Goal: Task Accomplishment & Management: Use online tool/utility

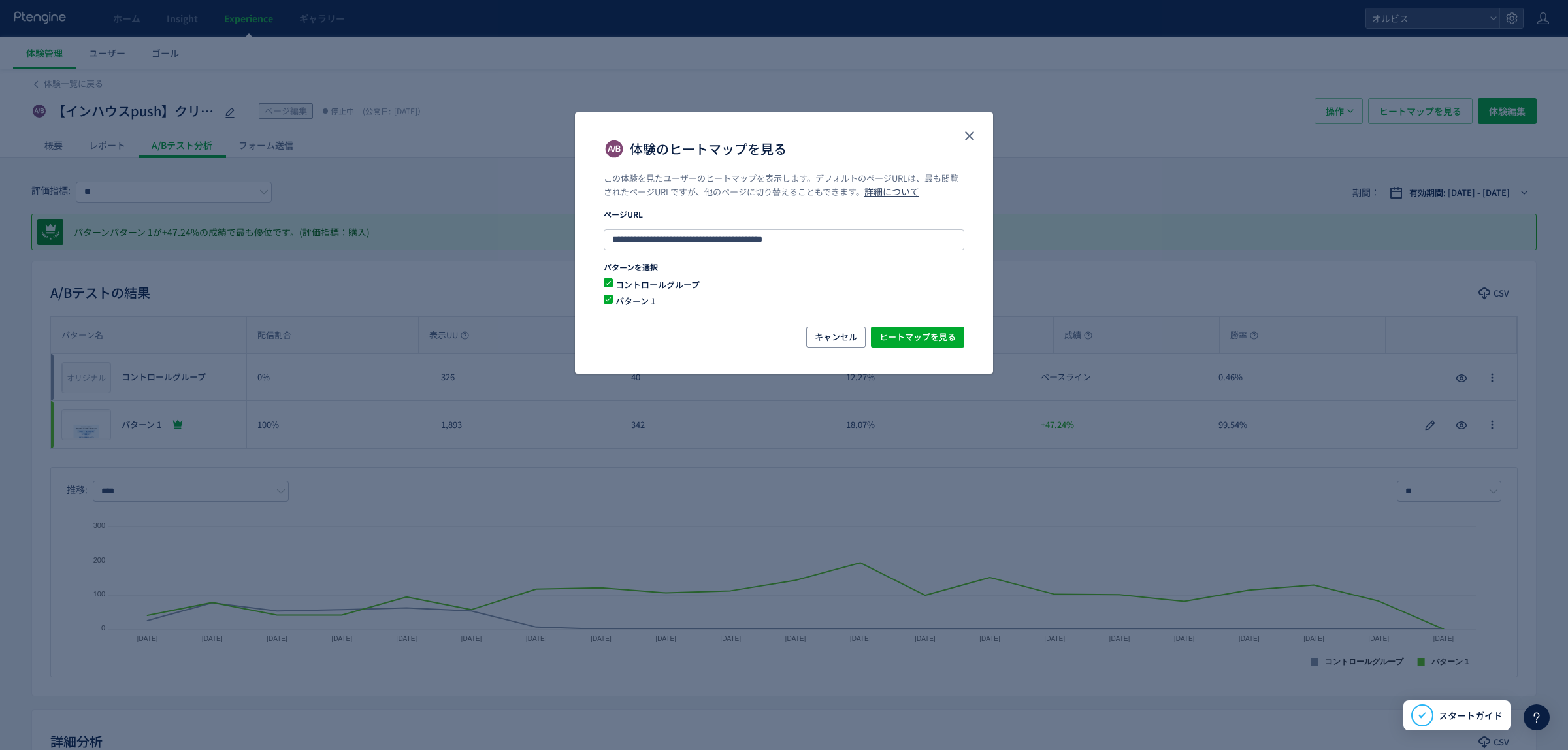
click at [973, 132] on use "close" at bounding box center [970, 136] width 10 height 10
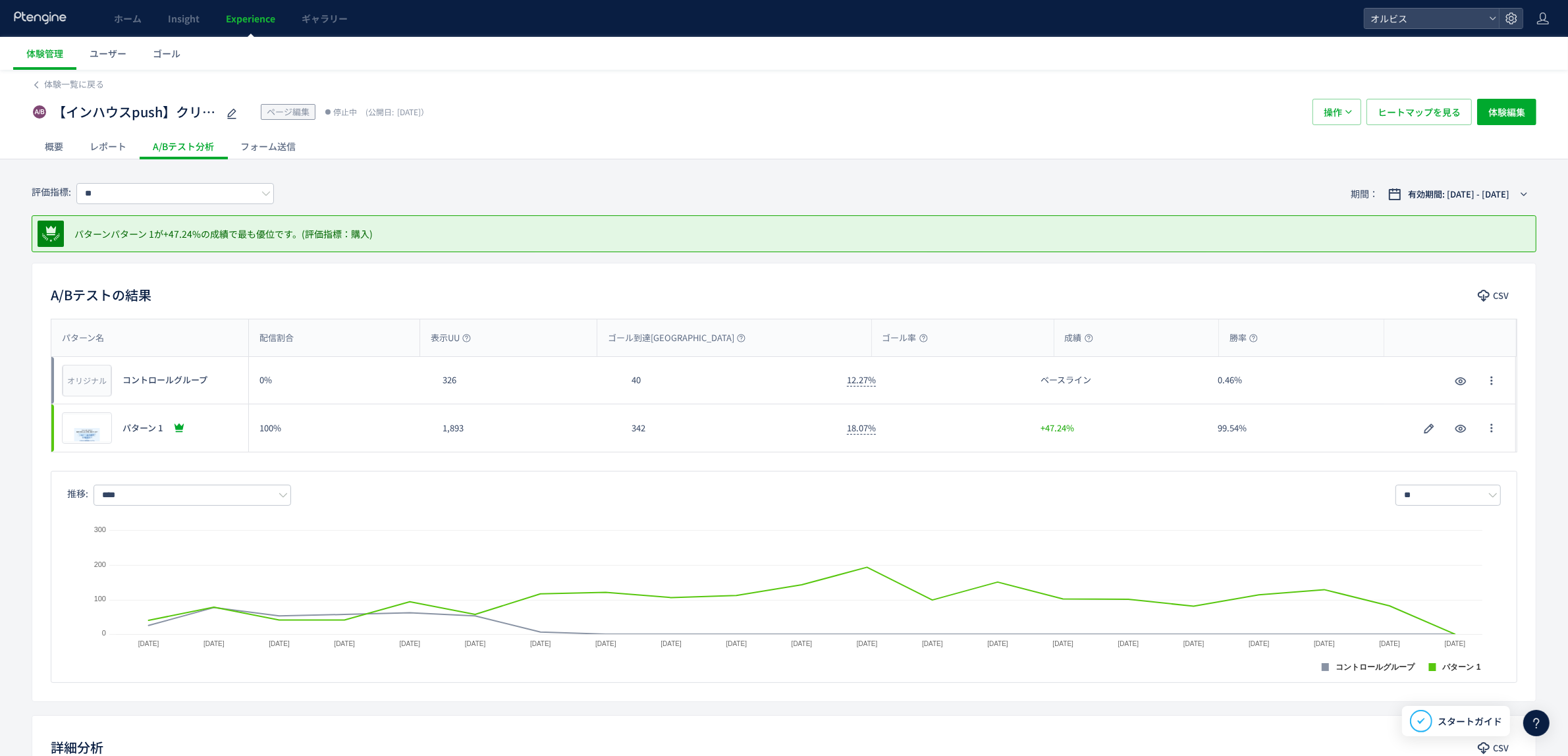
click at [241, 17] on span "Experience" at bounding box center [250, 18] width 50 height 13
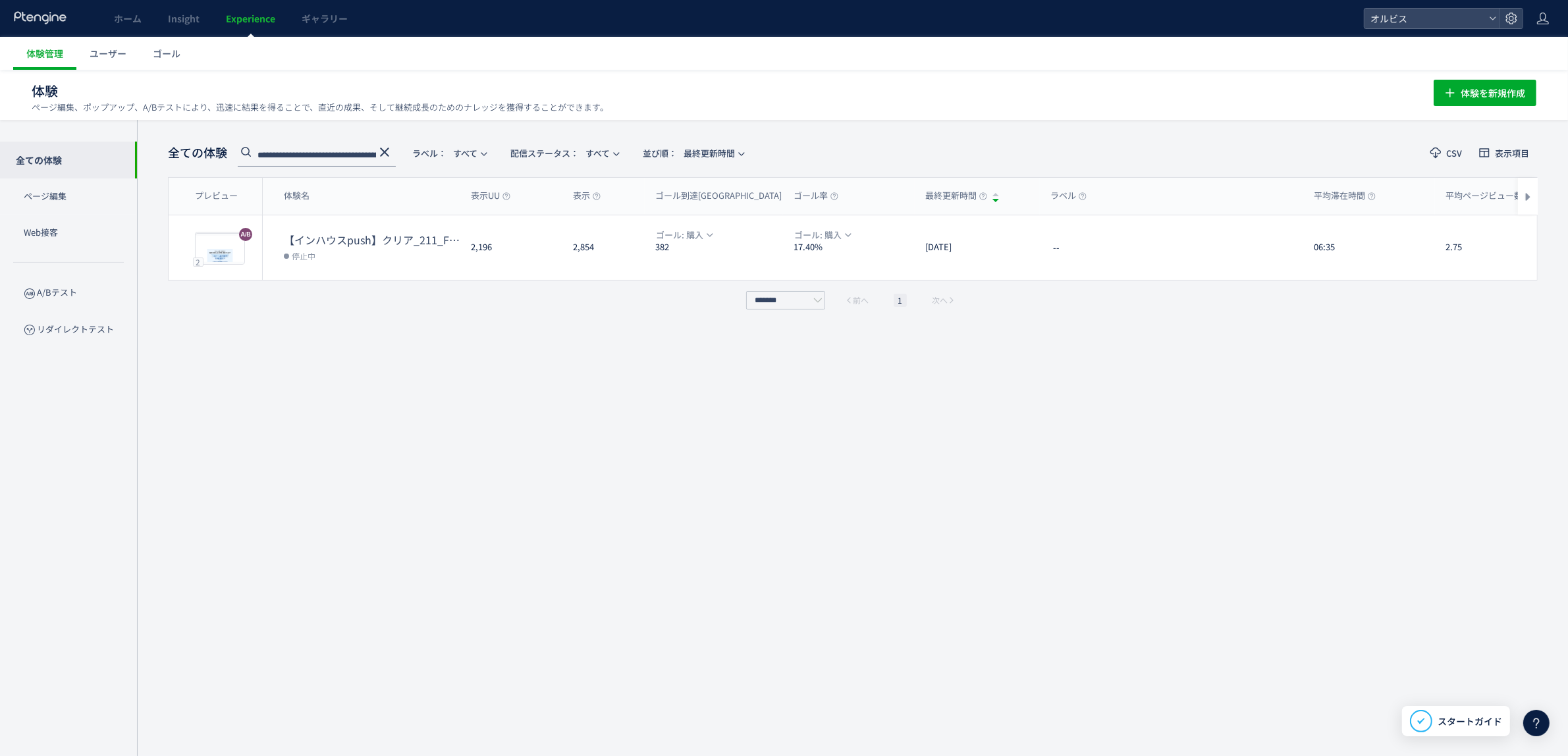
click at [376, 149] on icon at bounding box center [384, 152] width 16 height 16
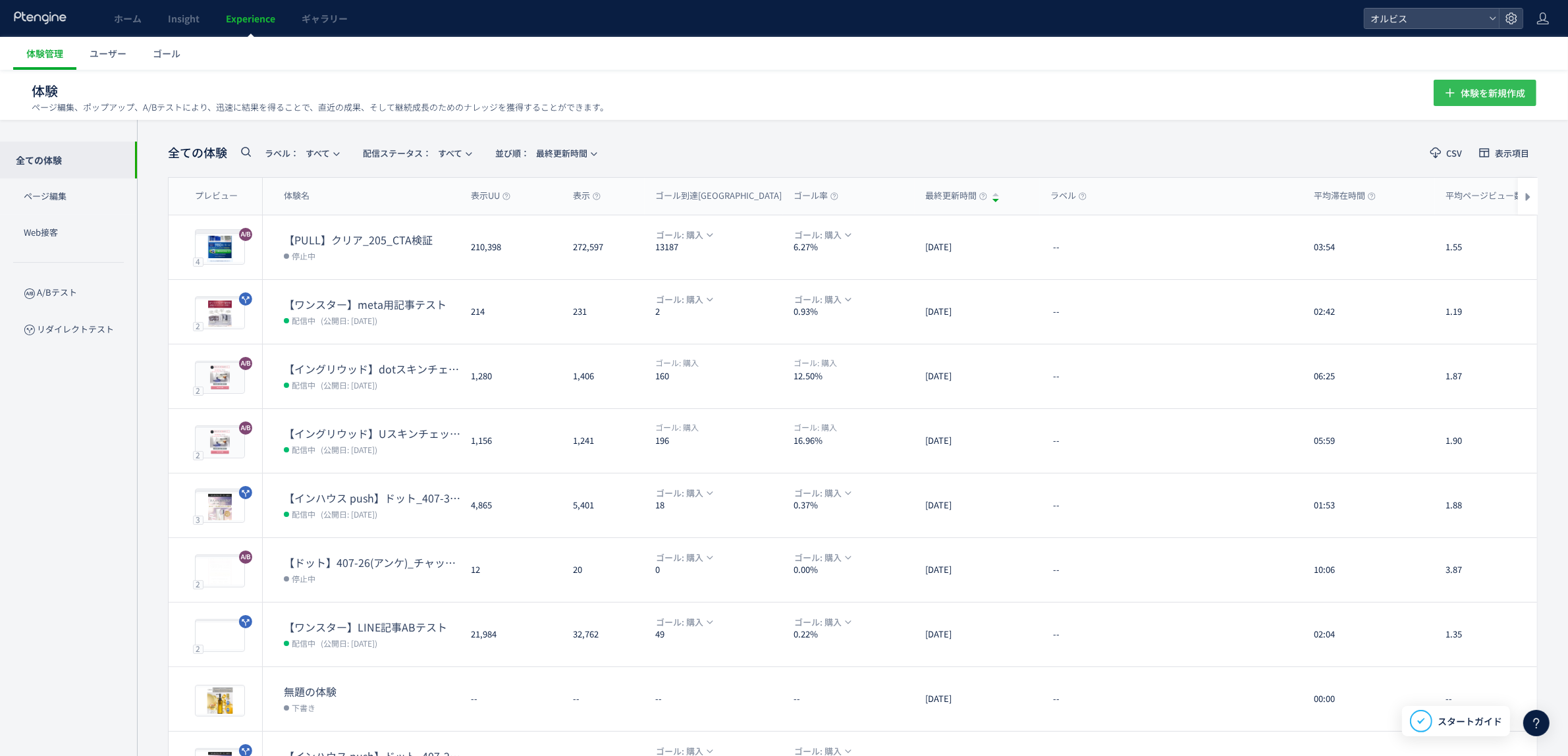
click at [1470, 96] on span "体験を新規作成" at bounding box center [1493, 92] width 64 height 26
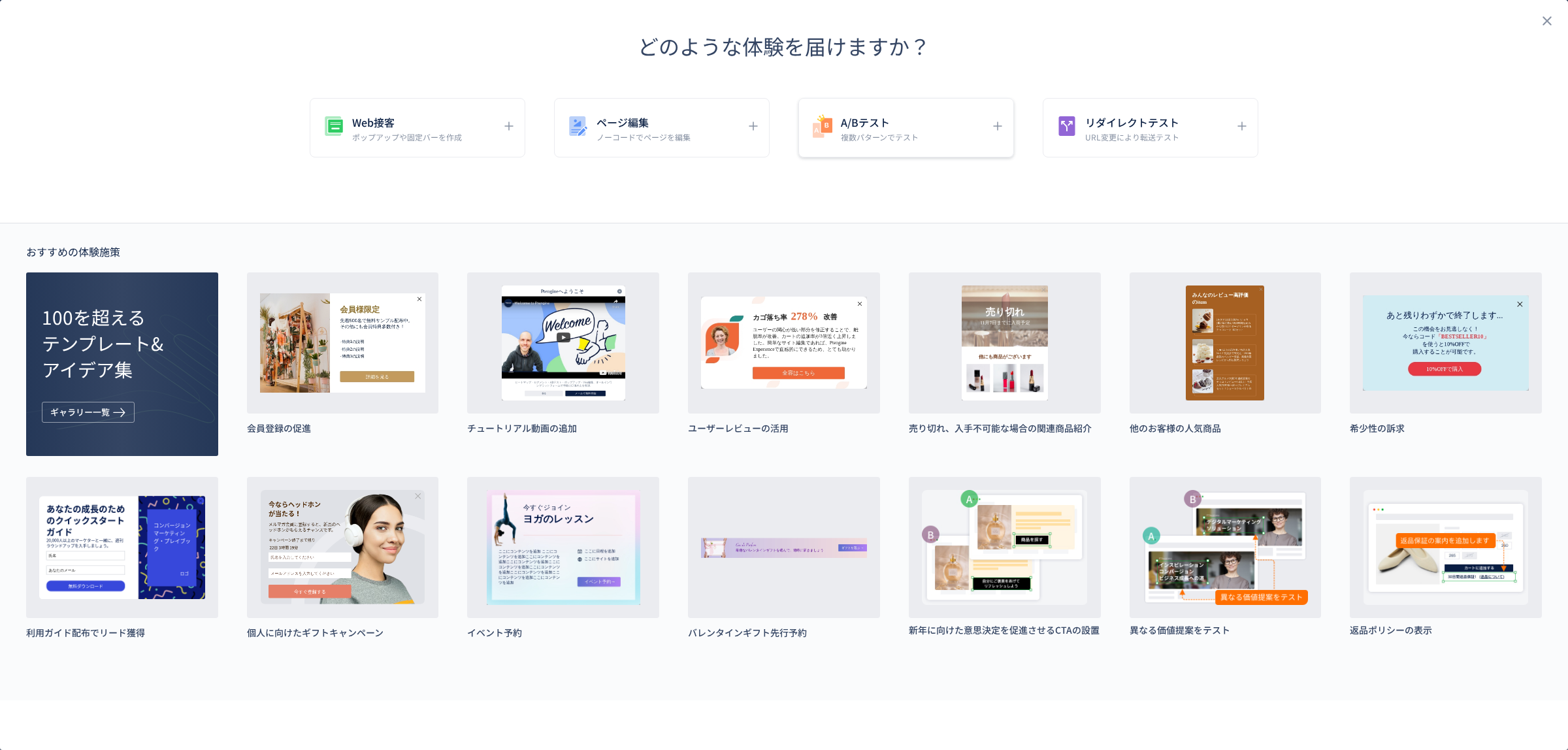
click at [980, 123] on div "A/Bテスト 複数パターンでテスト" at bounding box center [896, 128] width 174 height 29
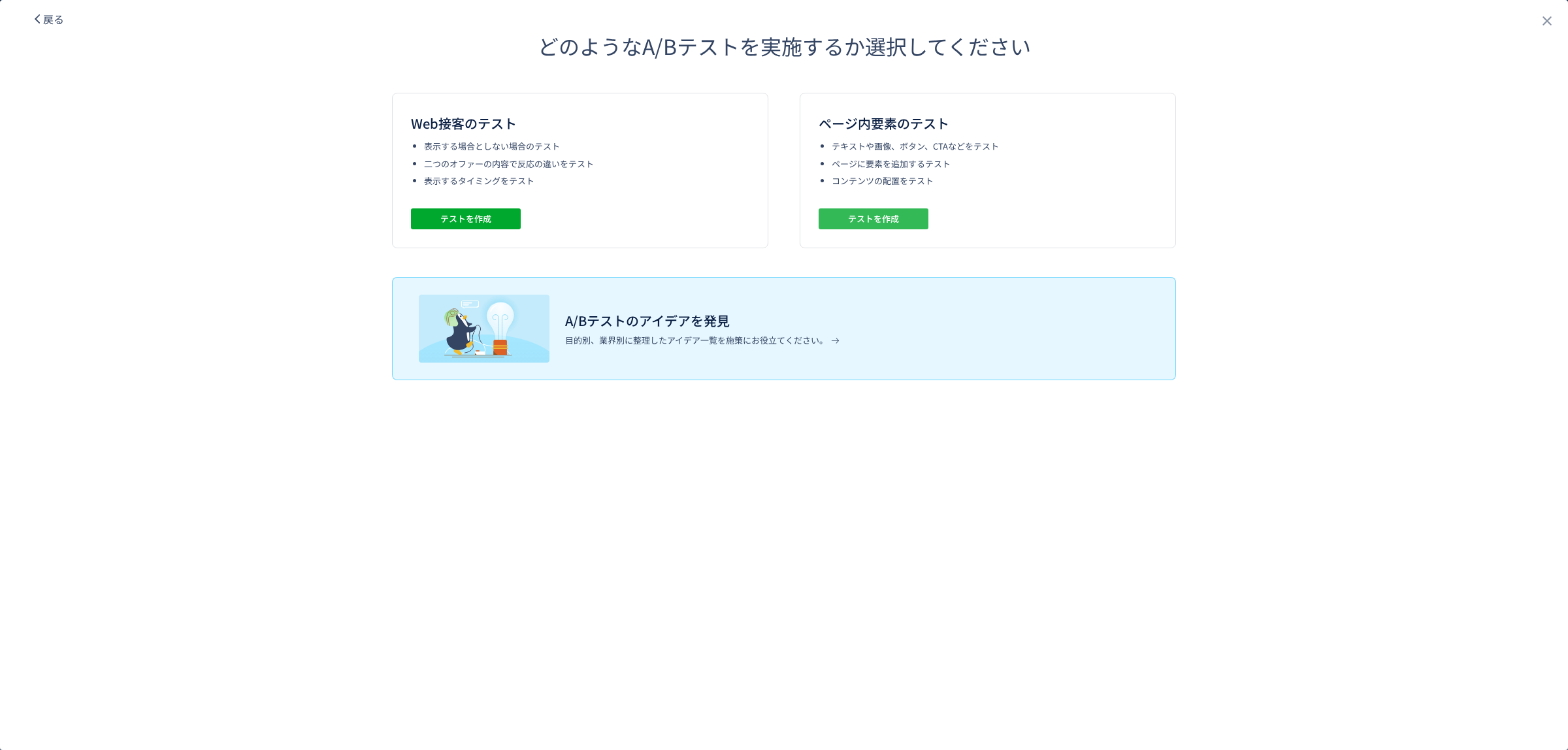
click at [883, 213] on span "テストを作成" at bounding box center [873, 219] width 51 height 21
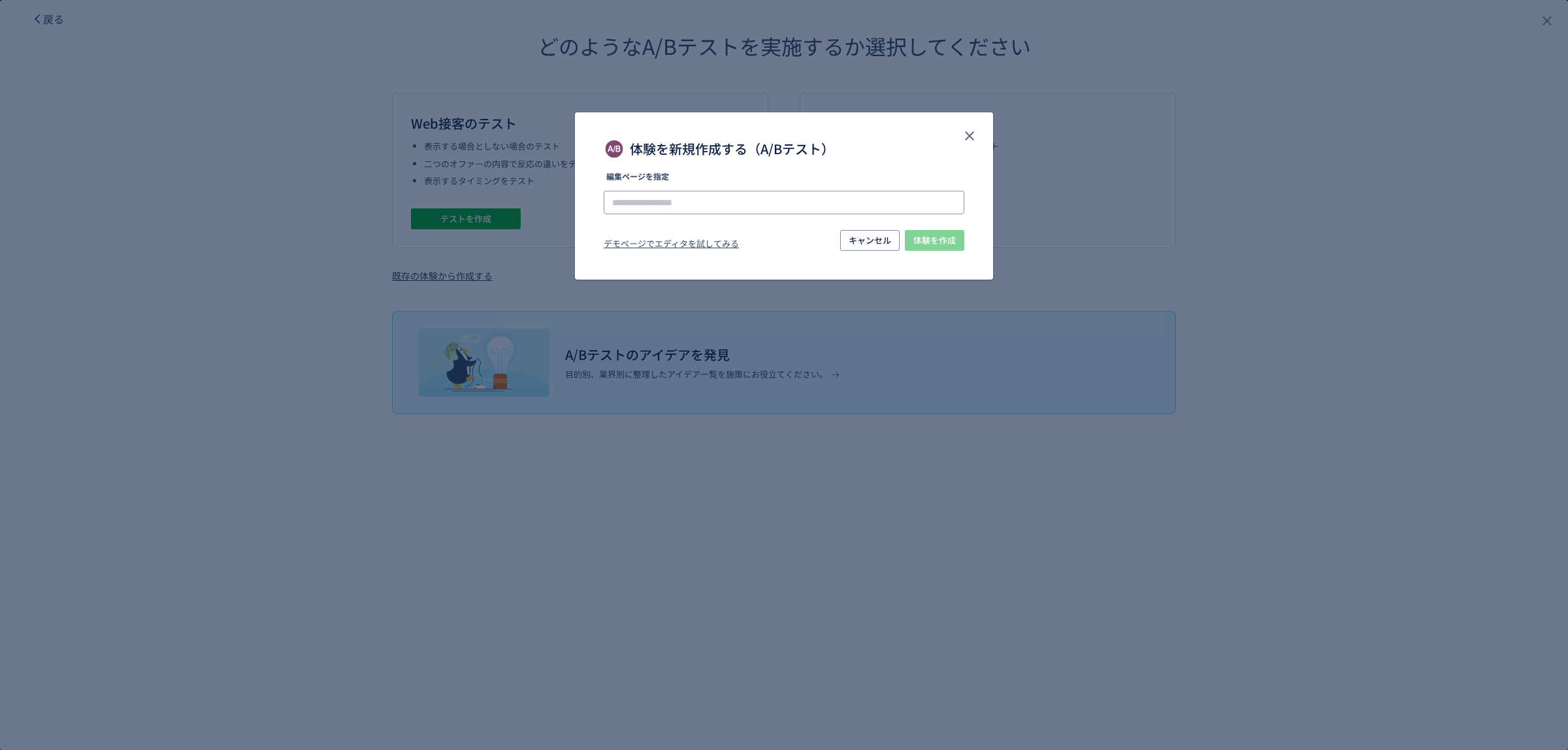
click at [681, 200] on input "体験を新規作成する（A/Bテスト）" at bounding box center [783, 202] width 360 height 23
click at [705, 246] on li "[URL][DOMAIN_NAME]" at bounding box center [784, 239] width 350 height 22
type input "**********"
click at [934, 239] on span "体験を作成" at bounding box center [934, 240] width 42 height 21
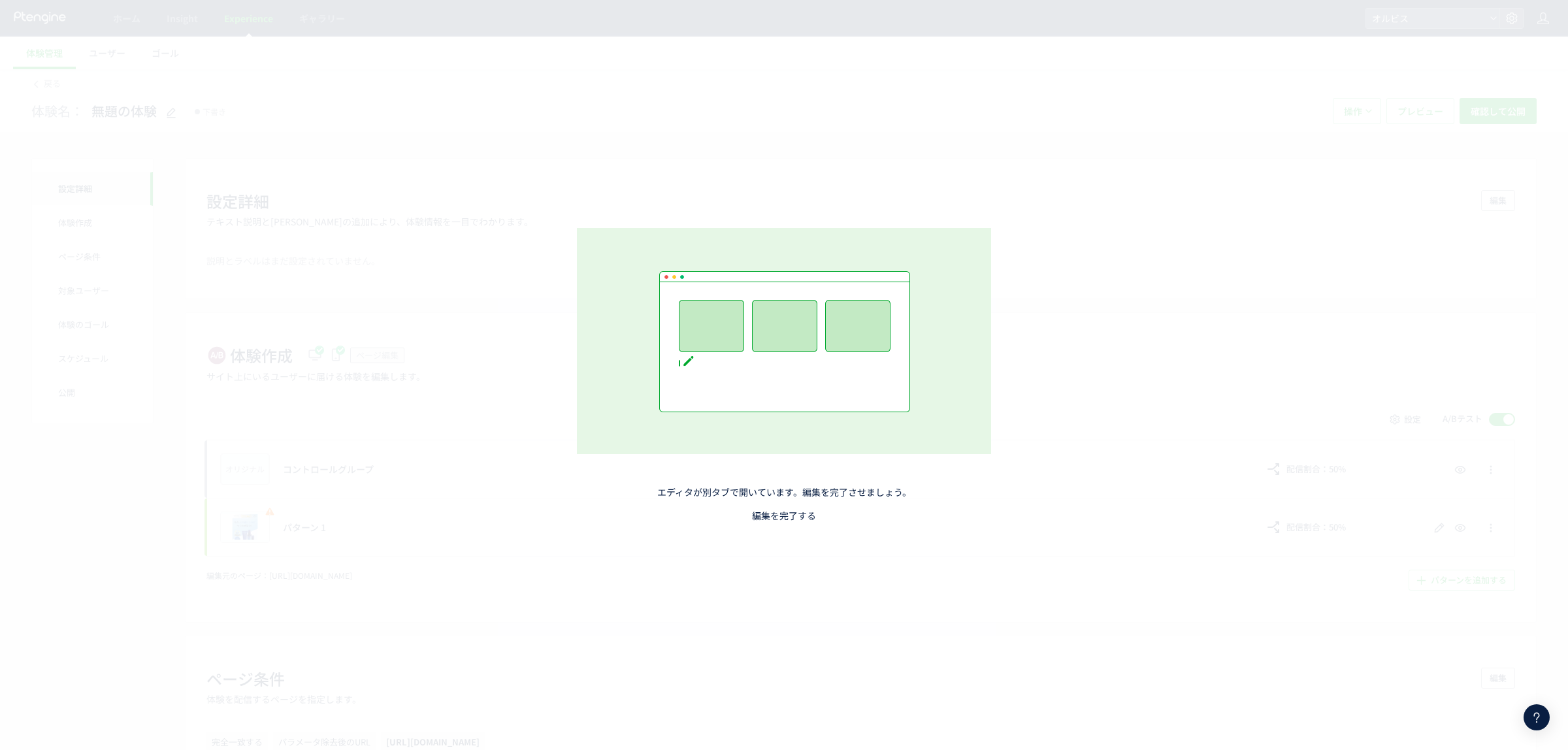
click at [769, 516] on link "編集を完了する" at bounding box center [784, 515] width 64 height 13
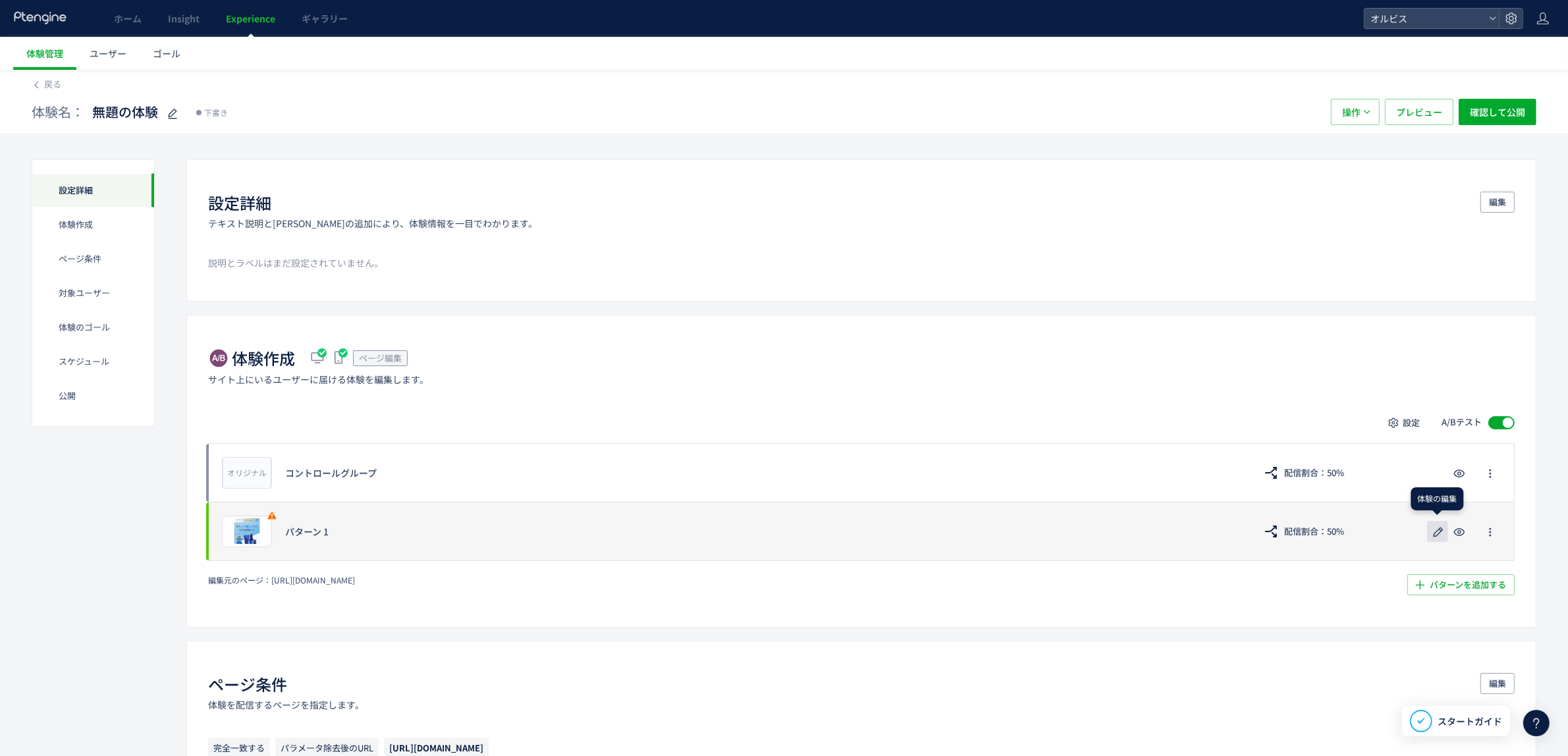
click at [1434, 531] on icon "button" at bounding box center [1438, 532] width 16 height 16
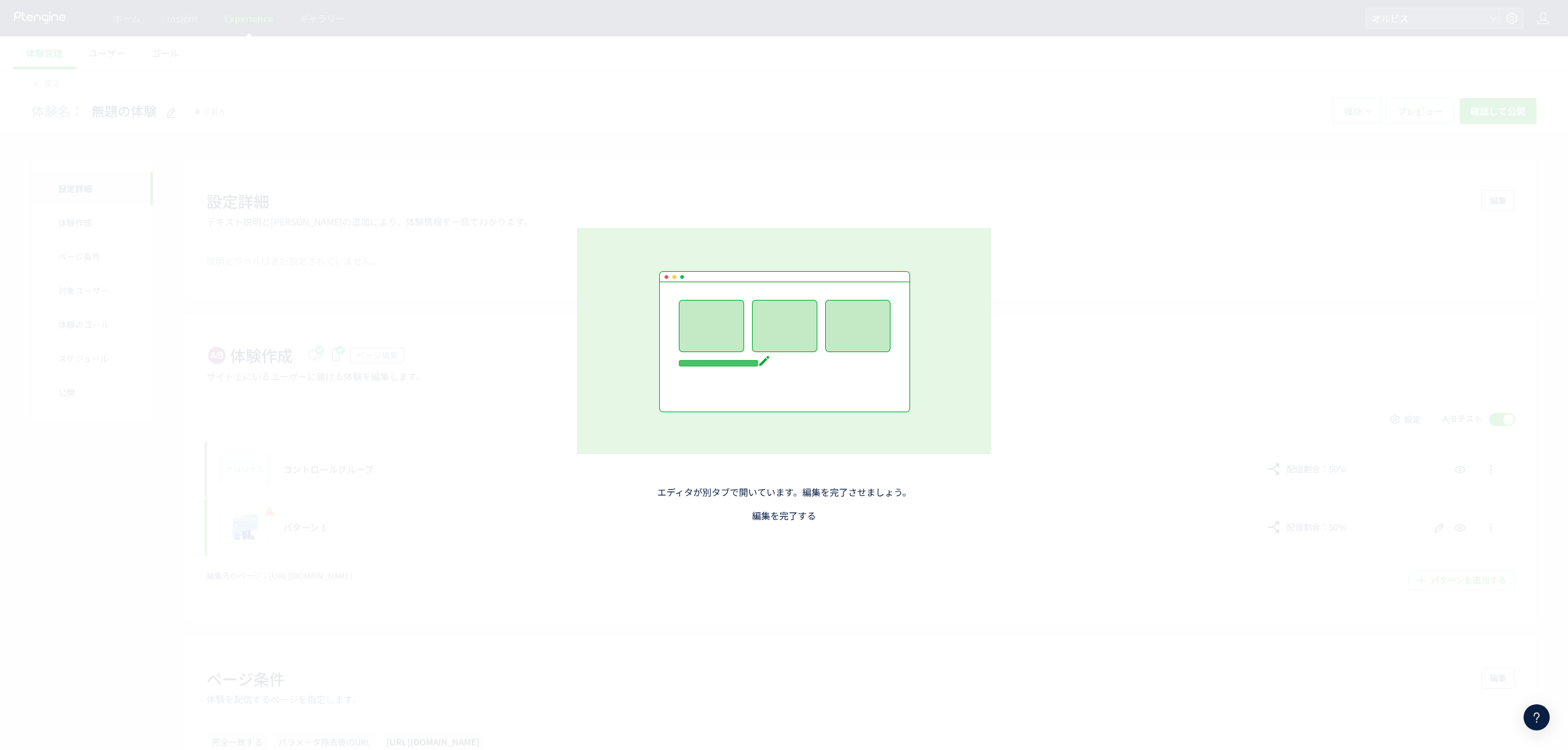
click at [771, 516] on link "編集を完了する" at bounding box center [784, 515] width 64 height 13
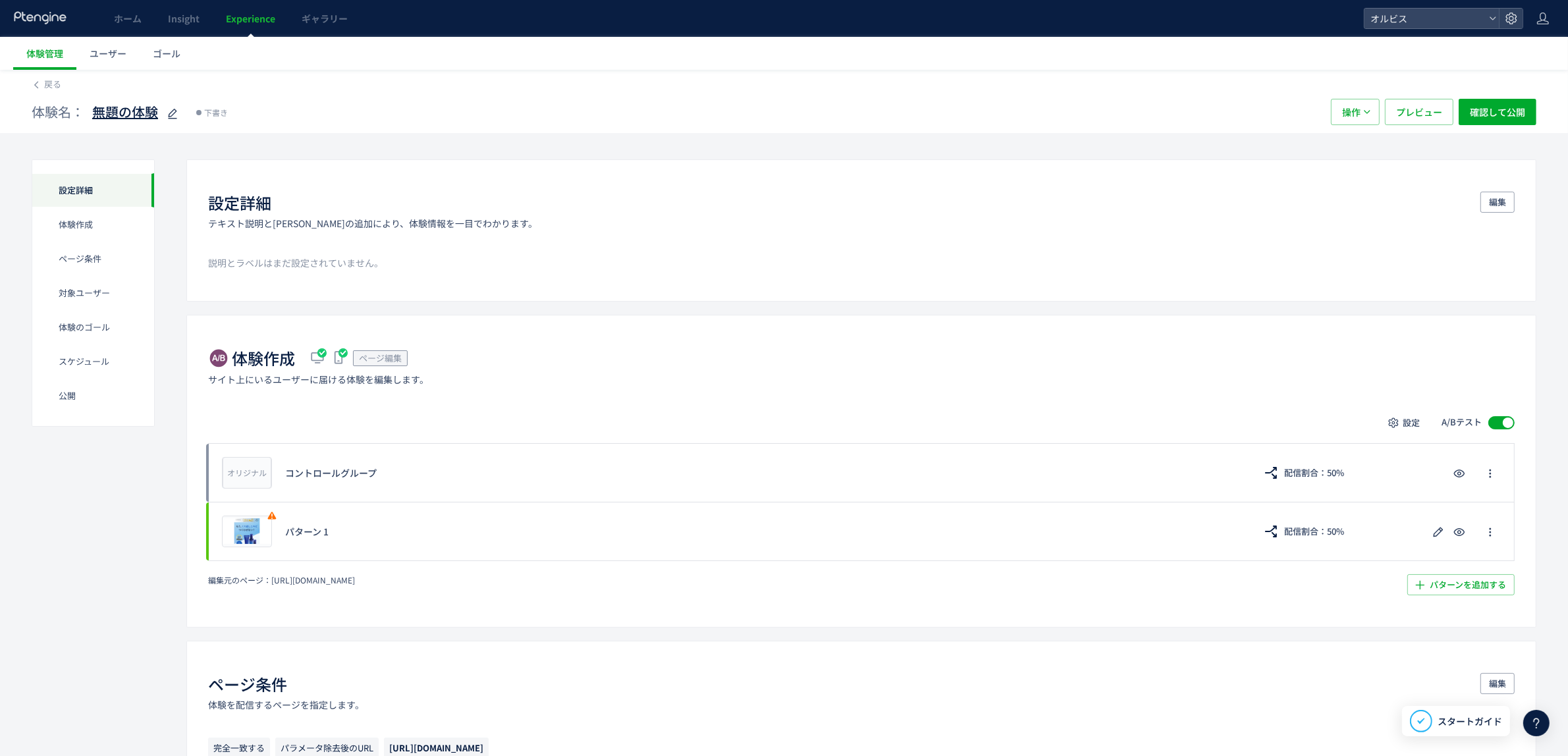
click at [172, 112] on use at bounding box center [172, 113] width 10 height 10
type input "**********"
click at [268, 112] on use at bounding box center [271, 113] width 10 height 10
type input "**********"
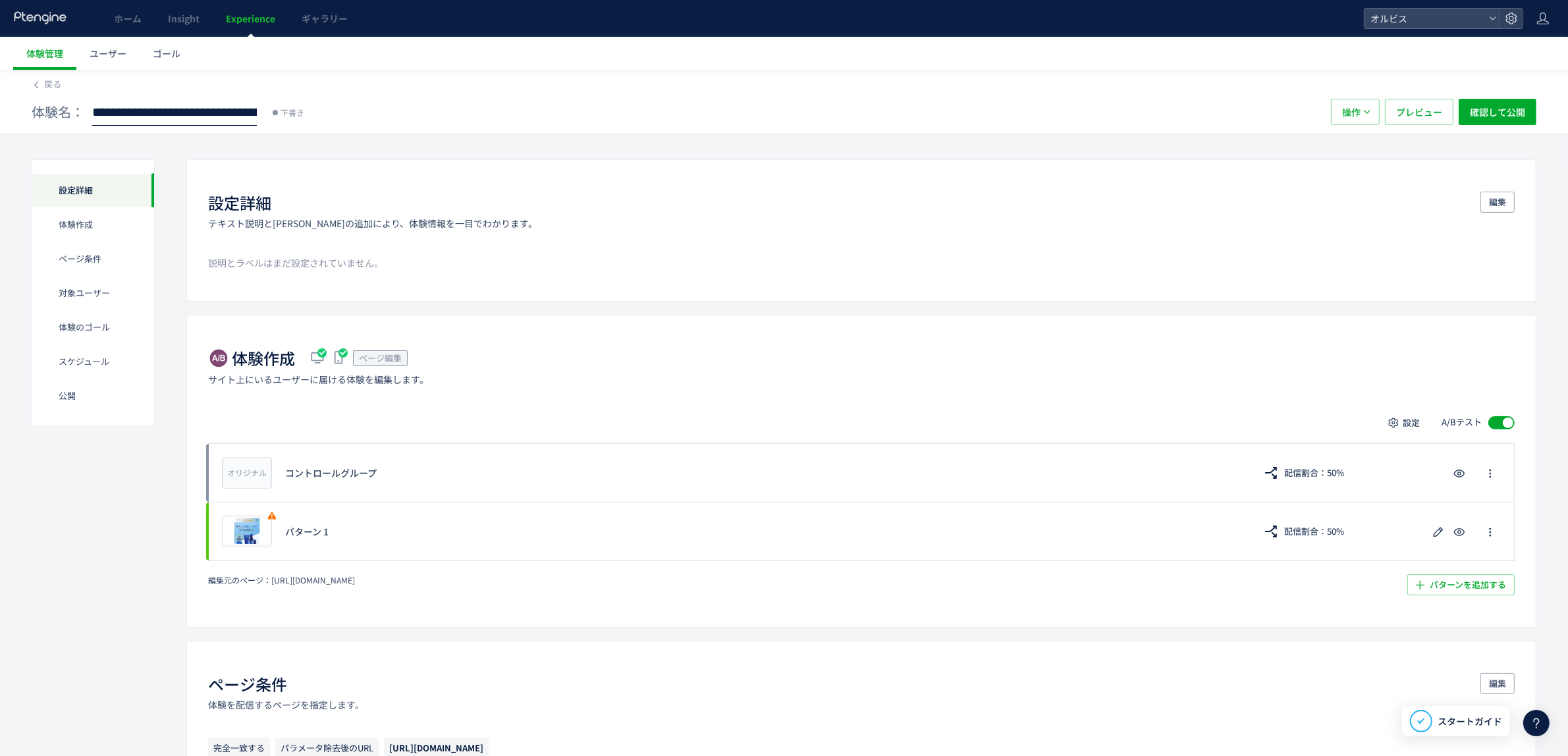
scroll to position [0, 397]
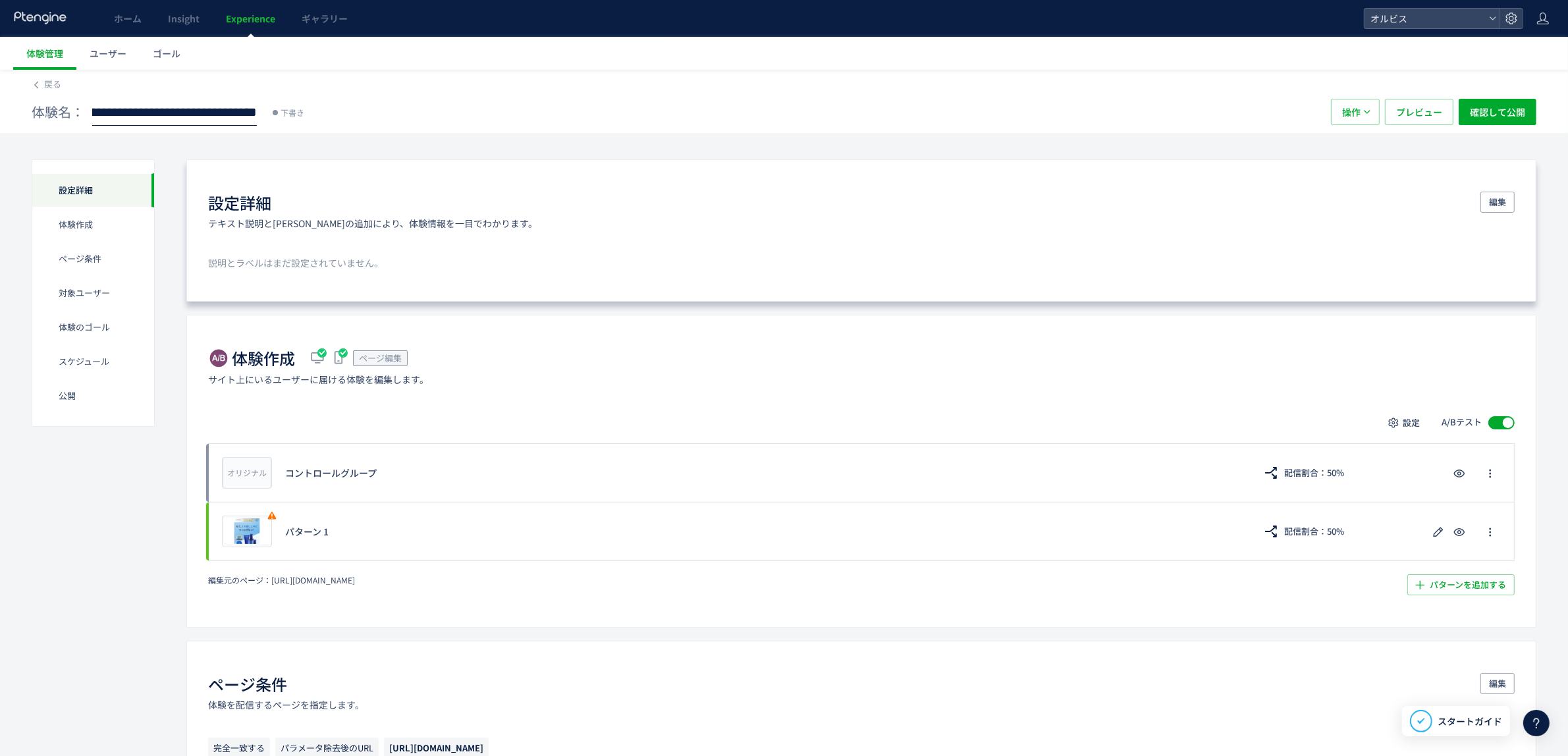
click at [524, 203] on div "設定詳細 テキスト説明とラベルの追加により、体験情報を一目でわかります。 編集" at bounding box center [862, 211] width 1307 height 38
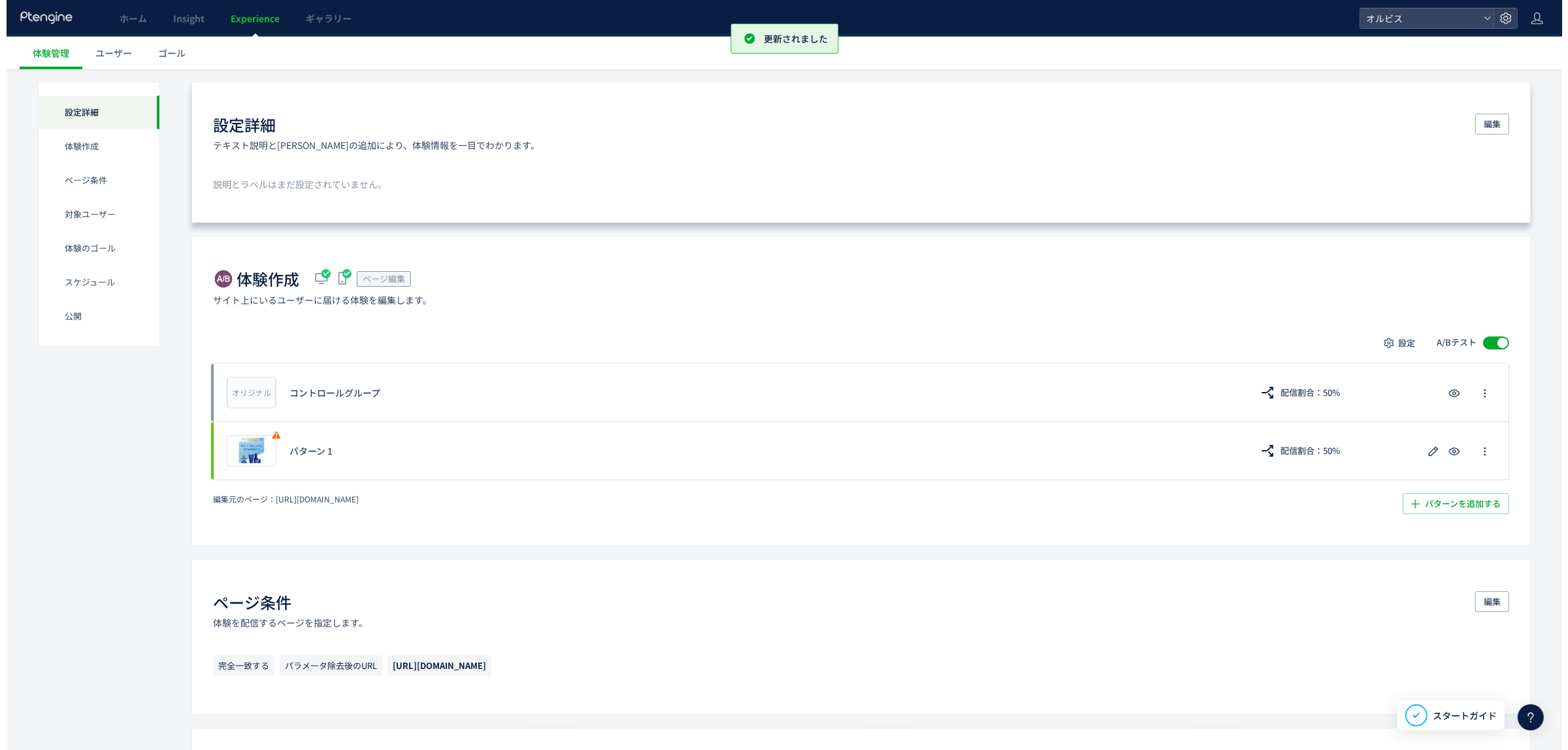
scroll to position [0, 0]
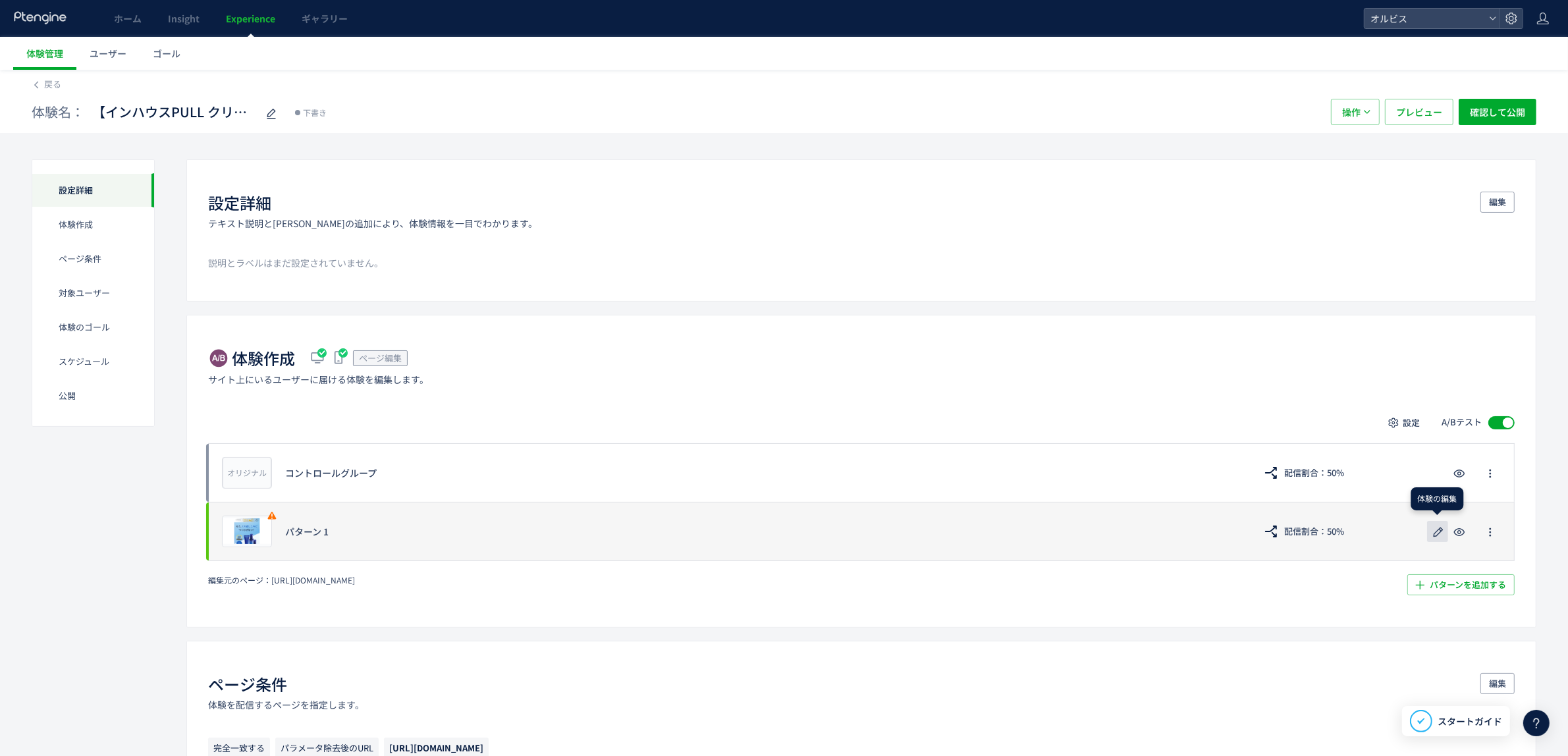
click at [1436, 529] on icon "button" at bounding box center [1438, 532] width 16 height 16
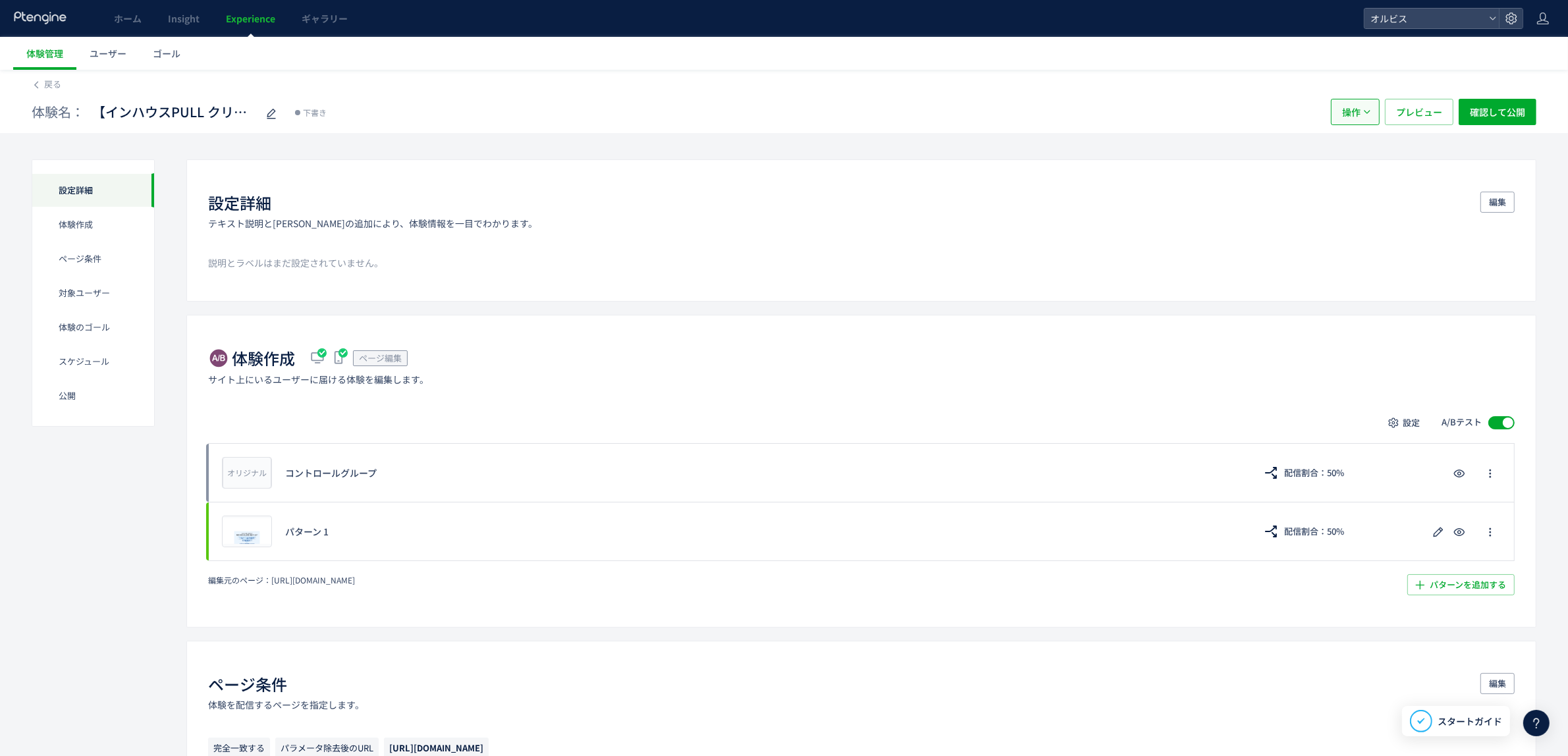
click at [1350, 113] on span "操作" at bounding box center [1351, 111] width 18 height 26
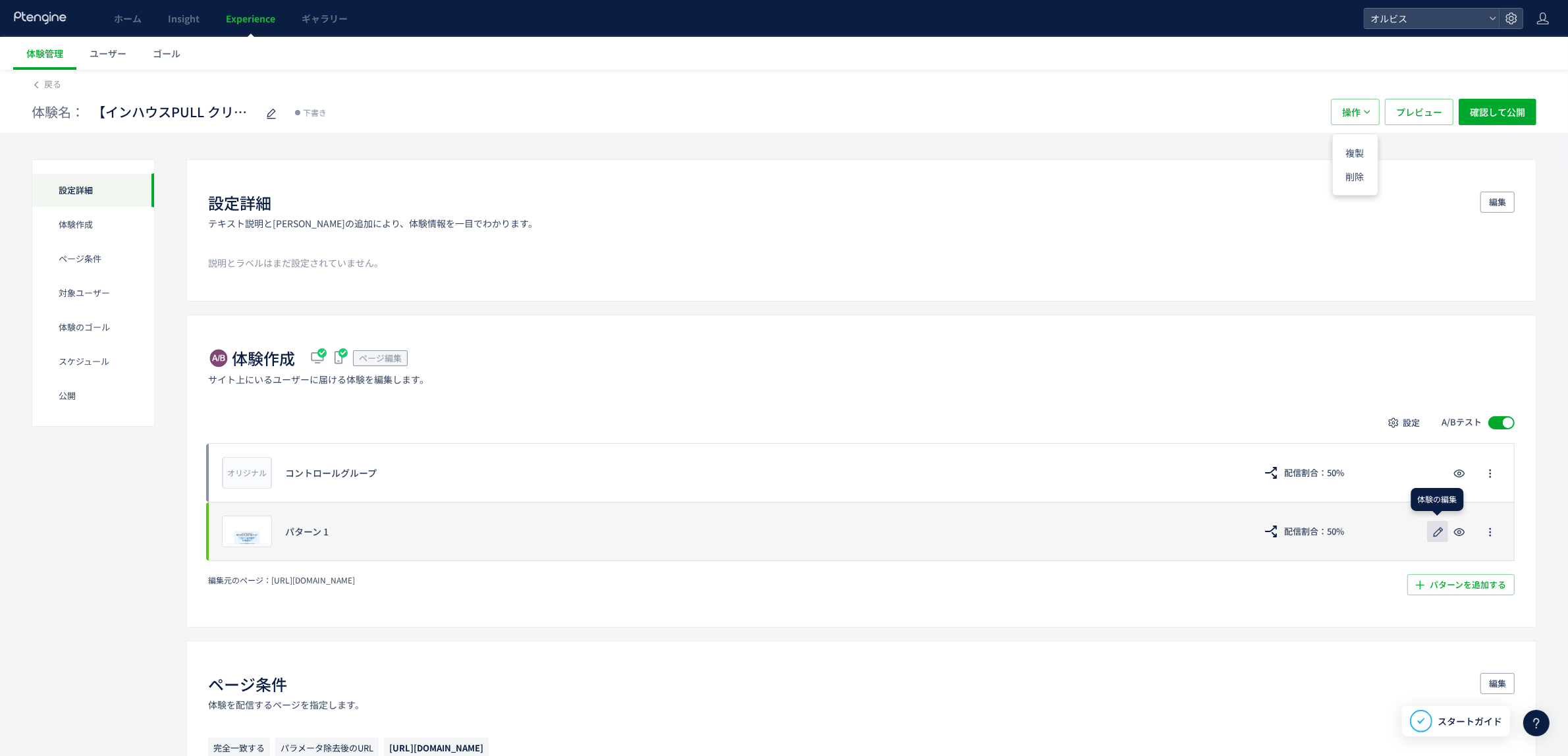
click at [1434, 536] on use "button" at bounding box center [1438, 531] width 10 height 10
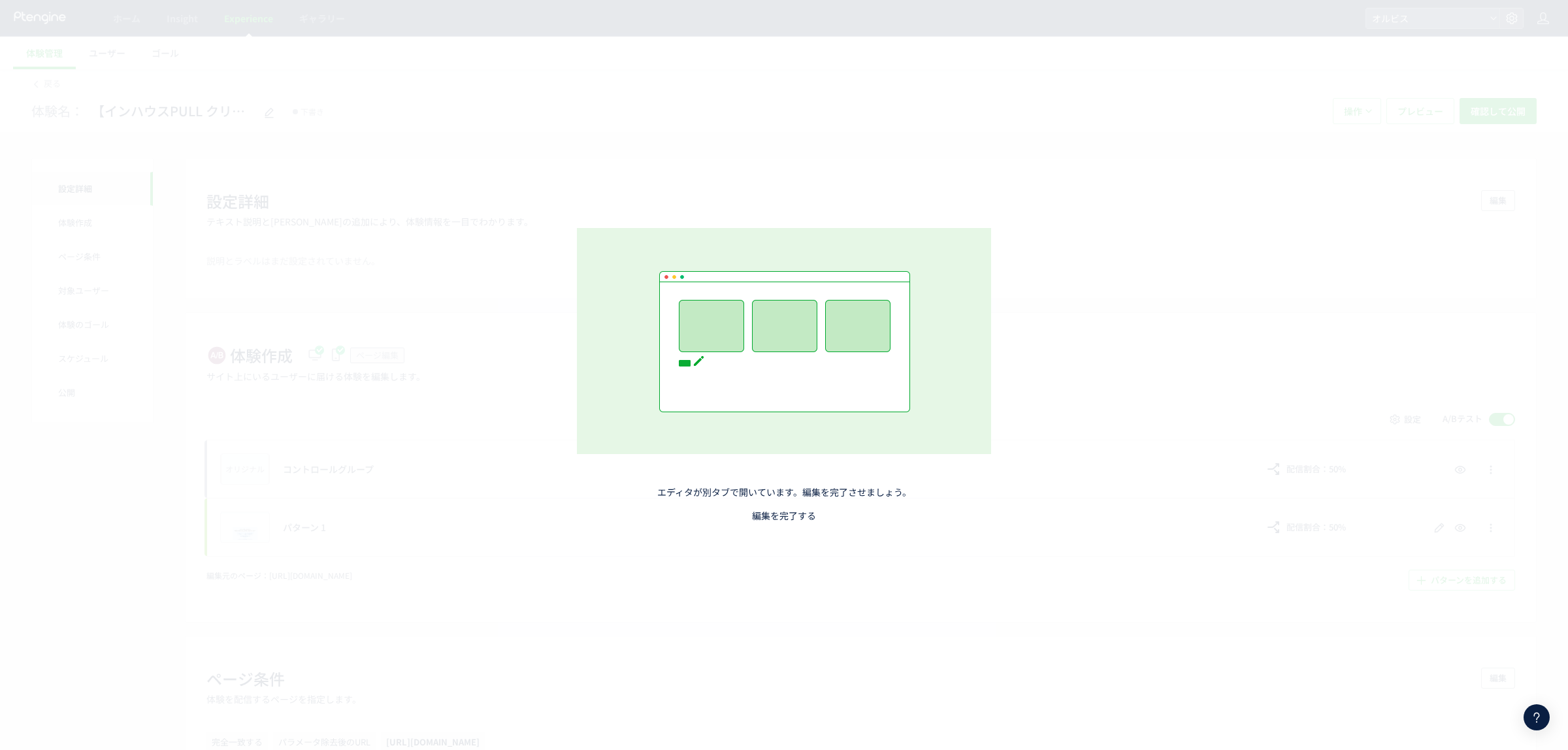
click at [791, 520] on link "編集を完了する" at bounding box center [784, 515] width 64 height 13
click at [772, 514] on link "編集を完了する" at bounding box center [784, 515] width 64 height 13
click at [773, 515] on link "編集を完了する" at bounding box center [784, 515] width 64 height 13
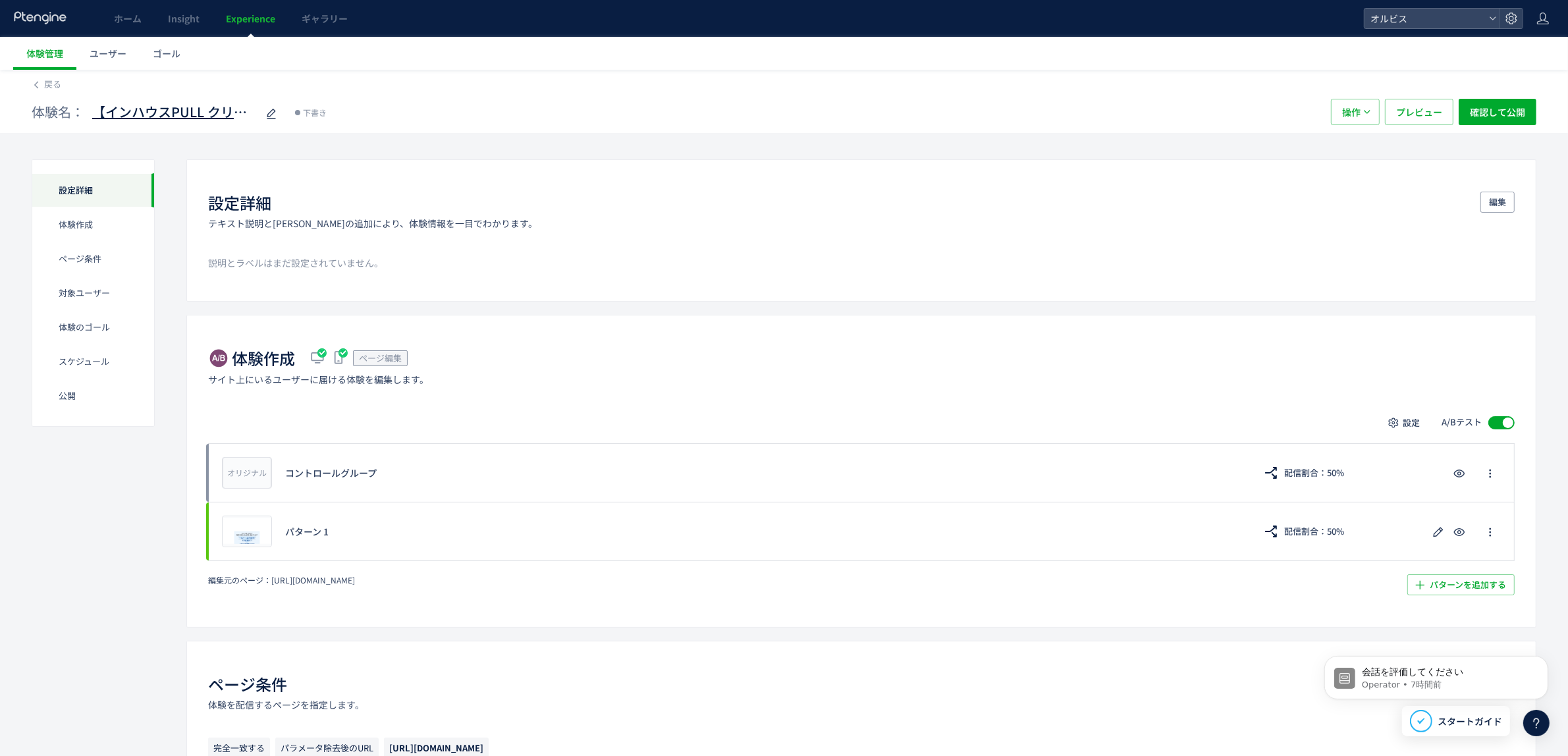
click at [232, 112] on span "【インハウスPULL クリアフル205】PUSH勝ち反映検証①　FV動画＋FV下ブロック追加＋CVブ" at bounding box center [174, 112] width 165 height 19
click at [1348, 114] on span "操作" at bounding box center [1351, 111] width 18 height 26
click at [1367, 179] on li "削除" at bounding box center [1355, 176] width 44 height 24
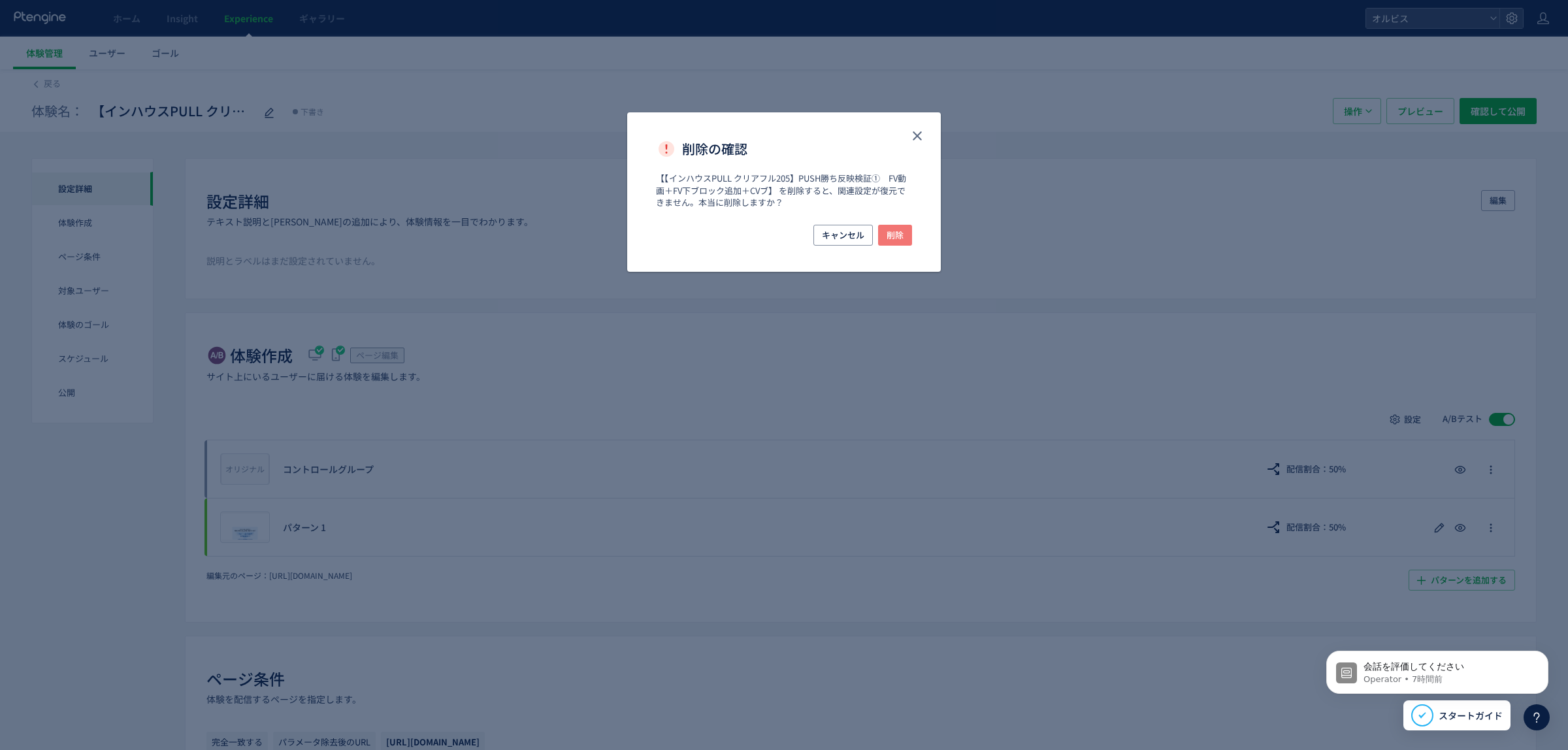
click at [890, 237] on span "削除" at bounding box center [896, 235] width 17 height 21
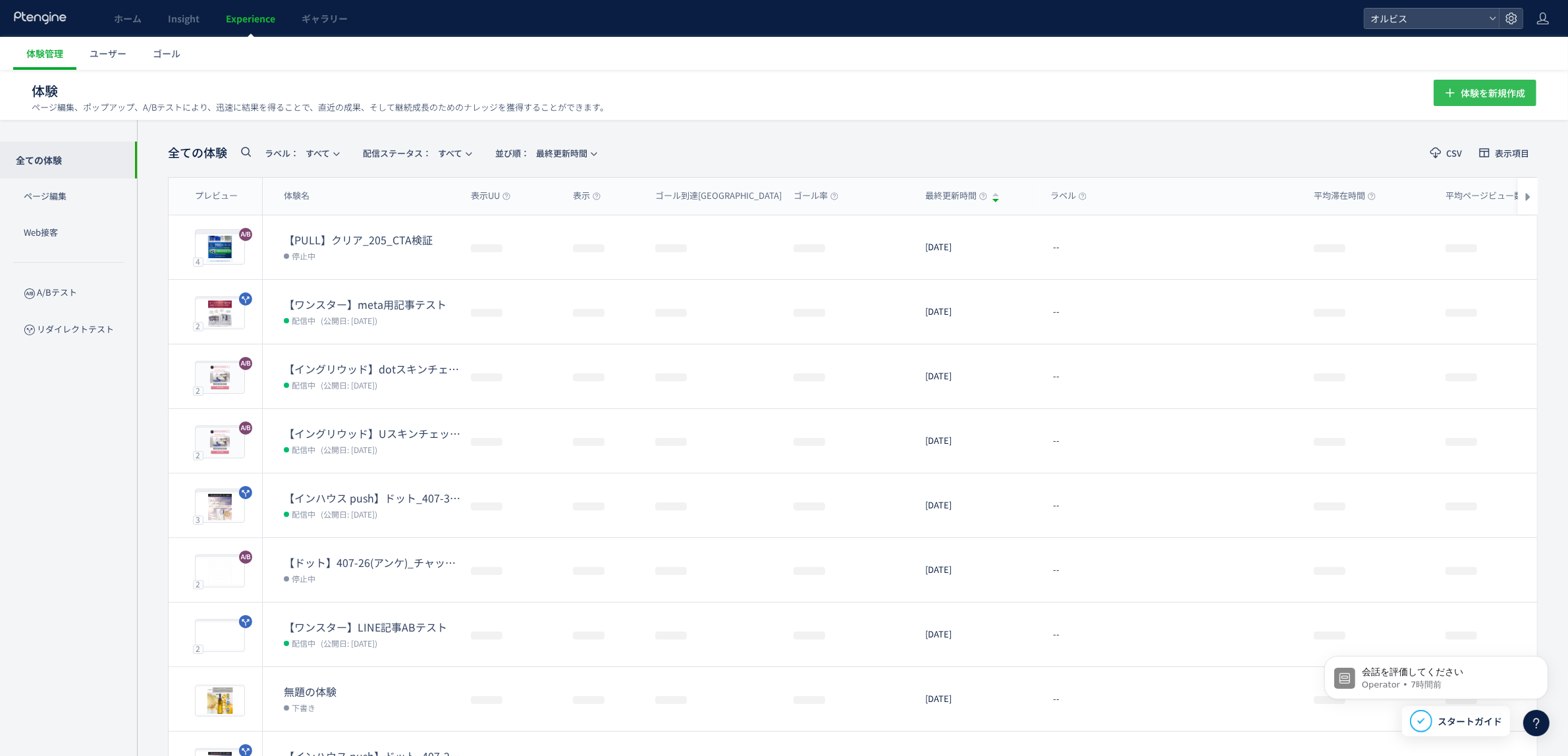
click at [1506, 89] on span "体験を新規作成" at bounding box center [1493, 92] width 64 height 26
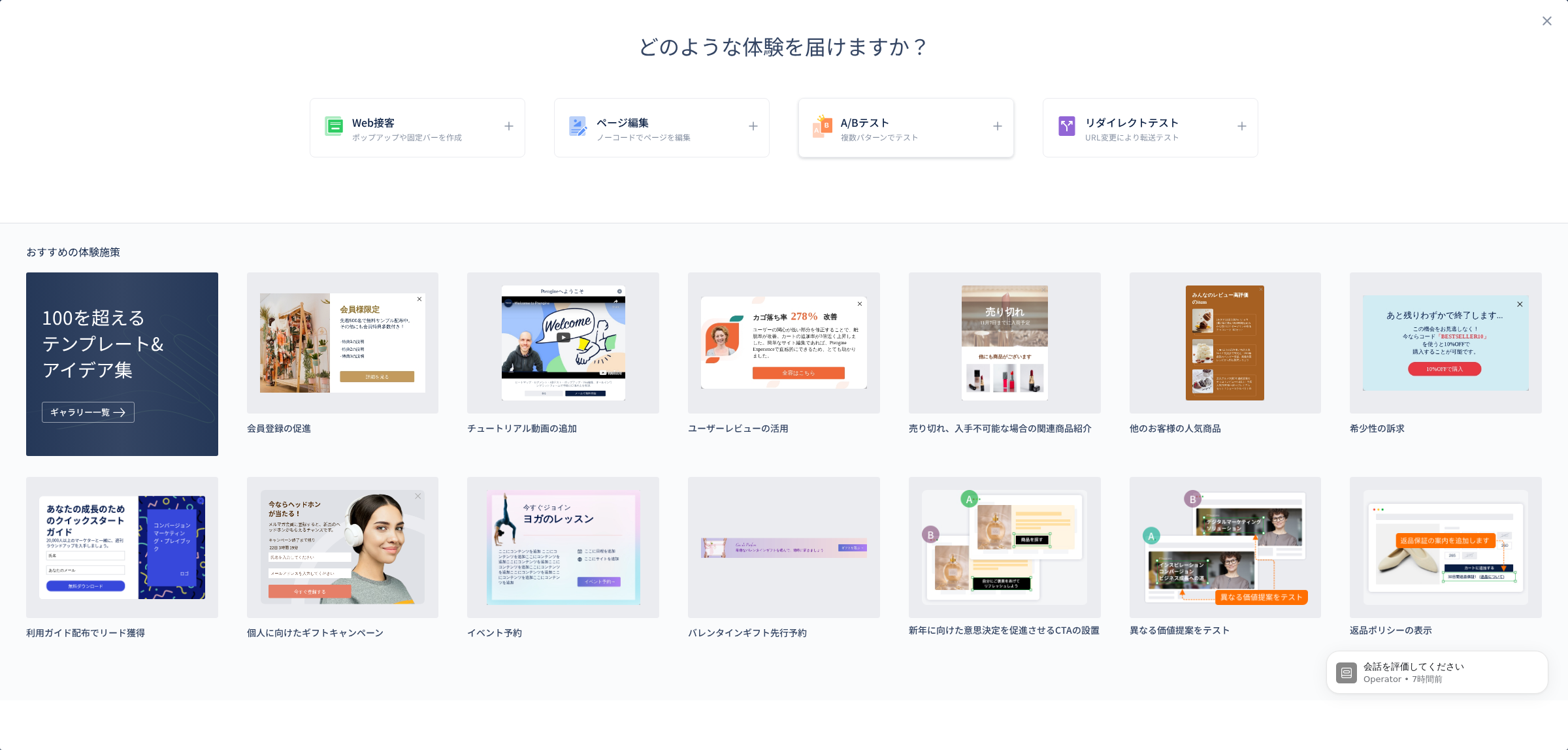
click at [920, 138] on div "A/Bテスト 複数パターンでテスト" at bounding box center [896, 128] width 174 height 29
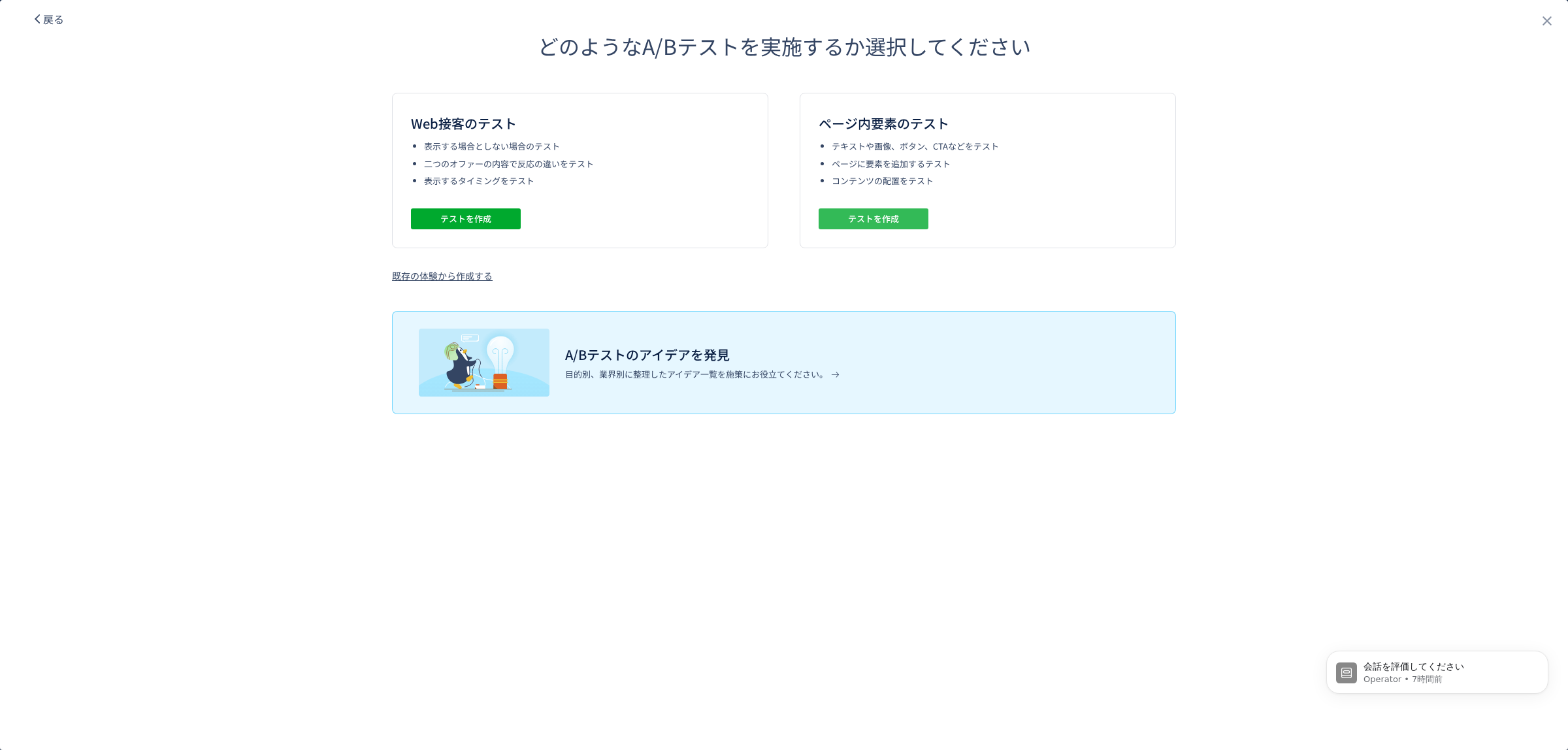
click at [893, 216] on span "テストを作成" at bounding box center [873, 219] width 51 height 21
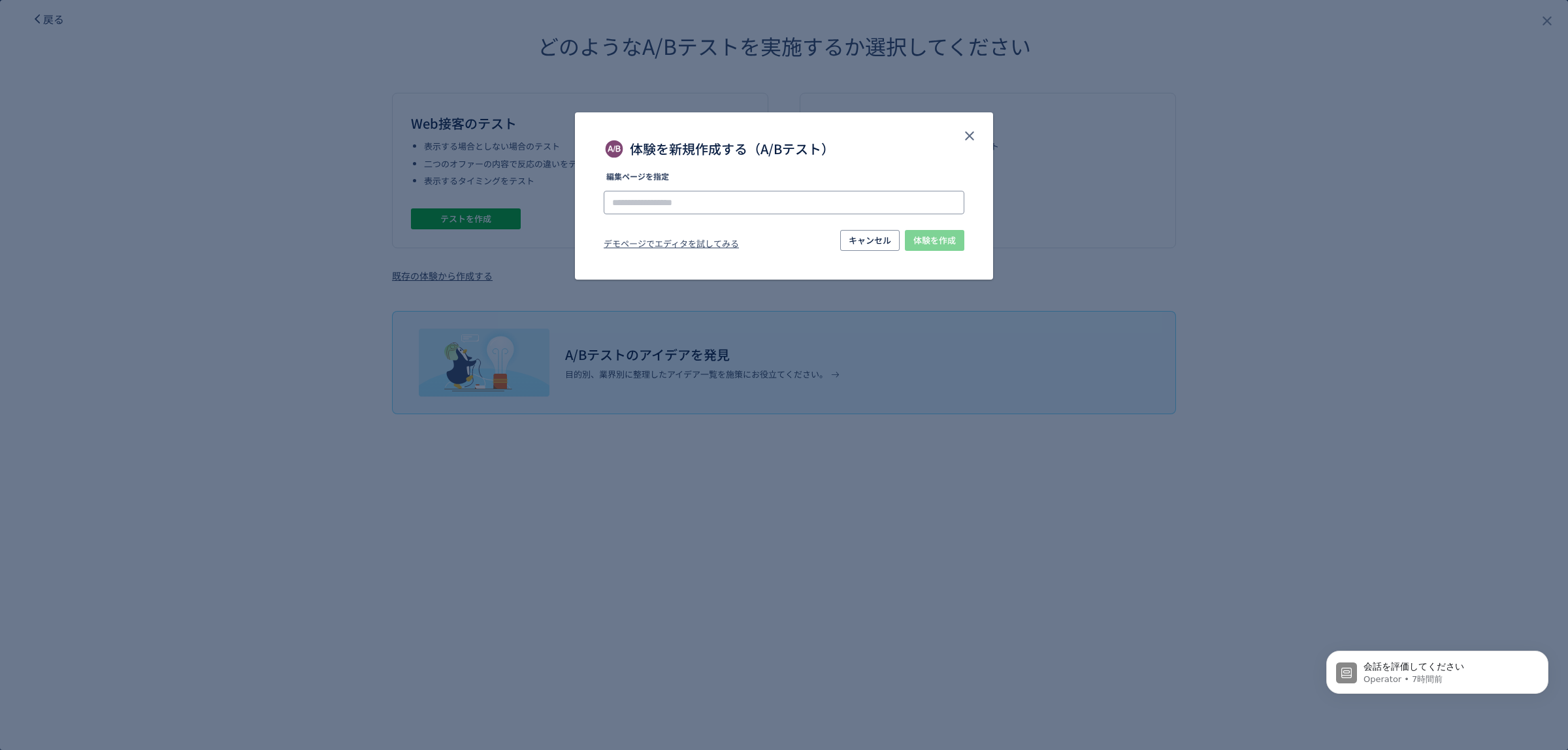
click at [673, 198] on input "体験を新規作成する（A/Bテスト）" at bounding box center [783, 202] width 360 height 23
click at [711, 242] on li "[URL][DOMAIN_NAME]" at bounding box center [784, 239] width 350 height 22
type input "**********"
click at [919, 236] on span "体験を作成" at bounding box center [934, 240] width 42 height 21
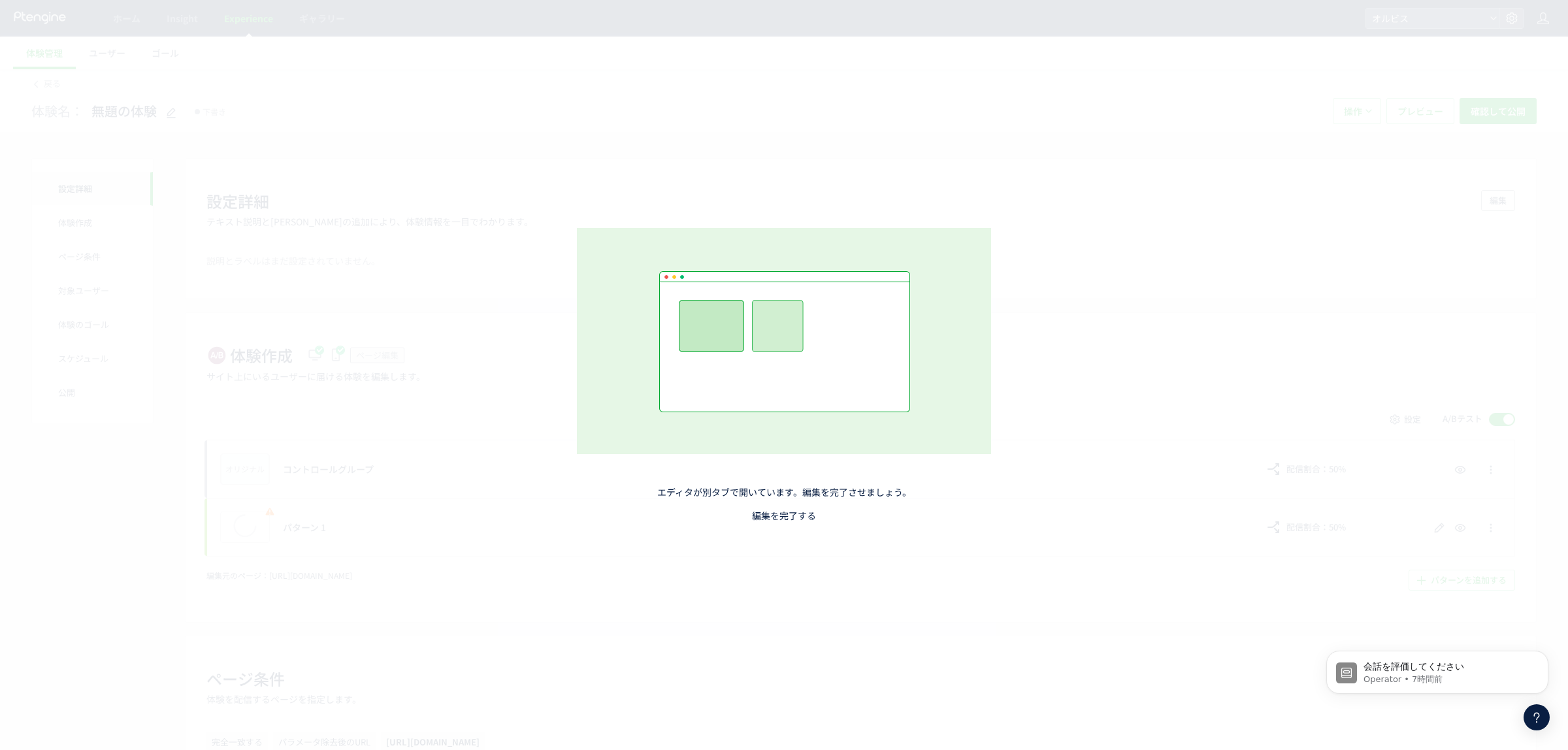
click at [787, 517] on link "編集を完了する" at bounding box center [784, 515] width 64 height 13
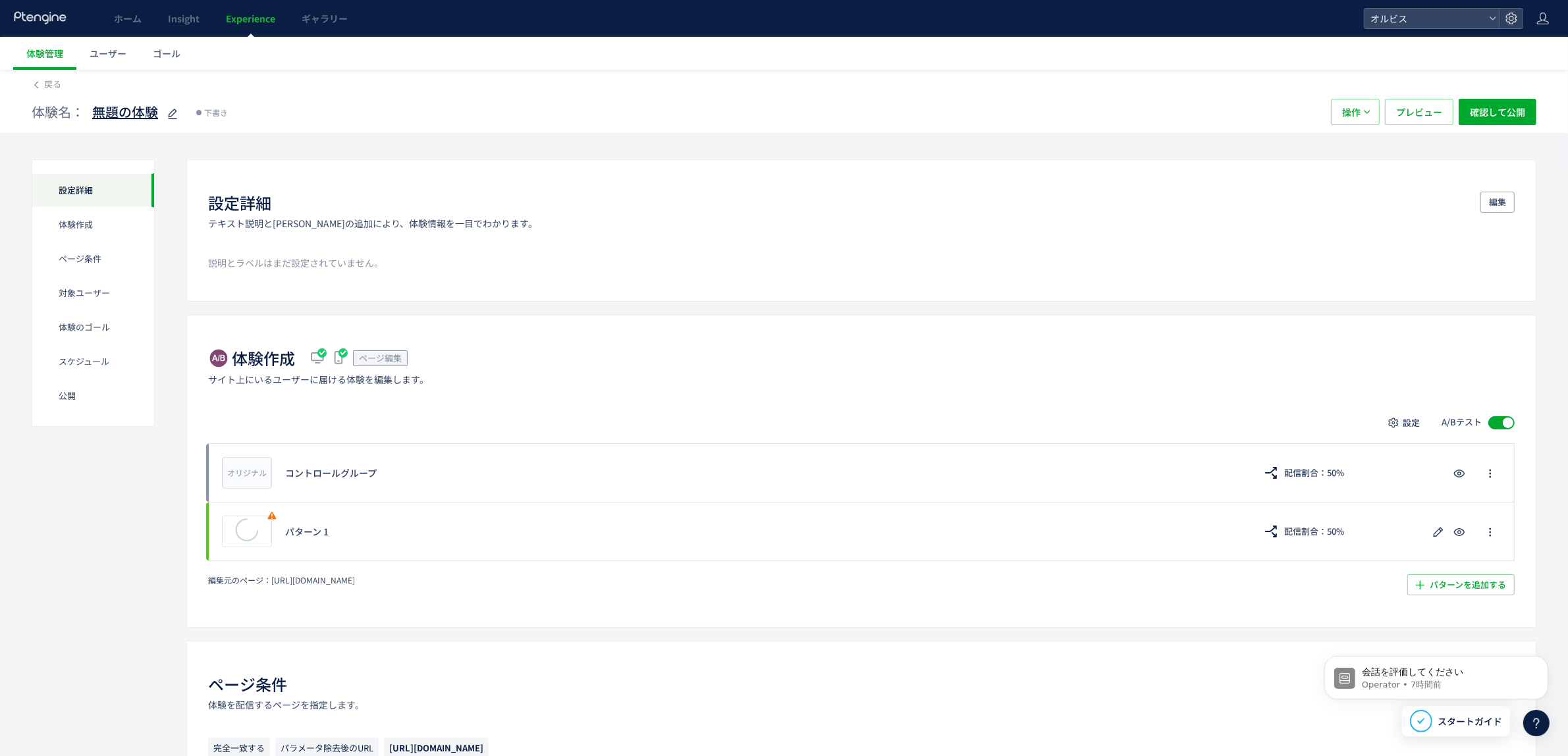
click at [152, 107] on span "無題の体験" at bounding box center [125, 112] width 66 height 19
type input "**********"
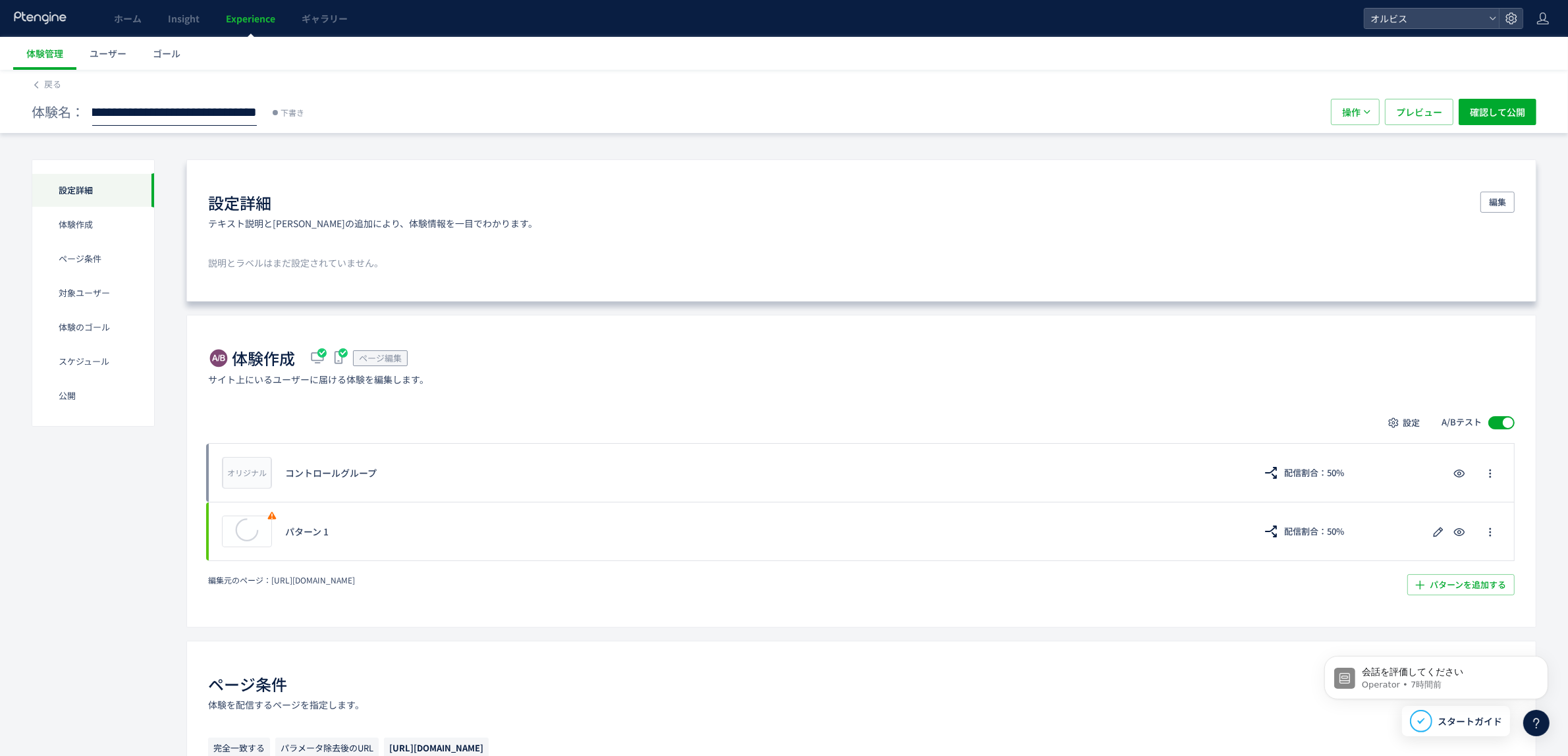
scroll to position [82, 0]
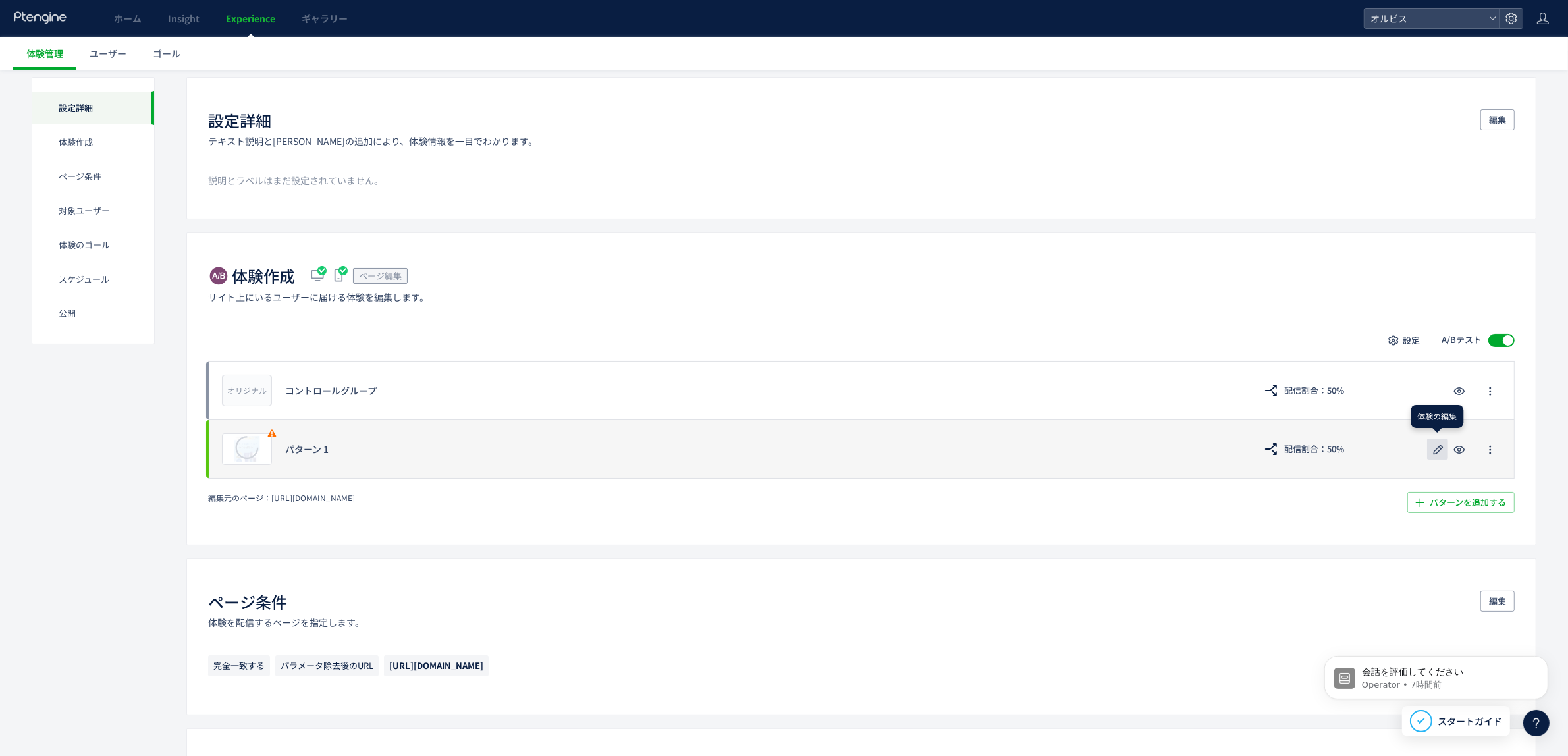
click at [1431, 449] on icon "button" at bounding box center [1438, 449] width 16 height 16
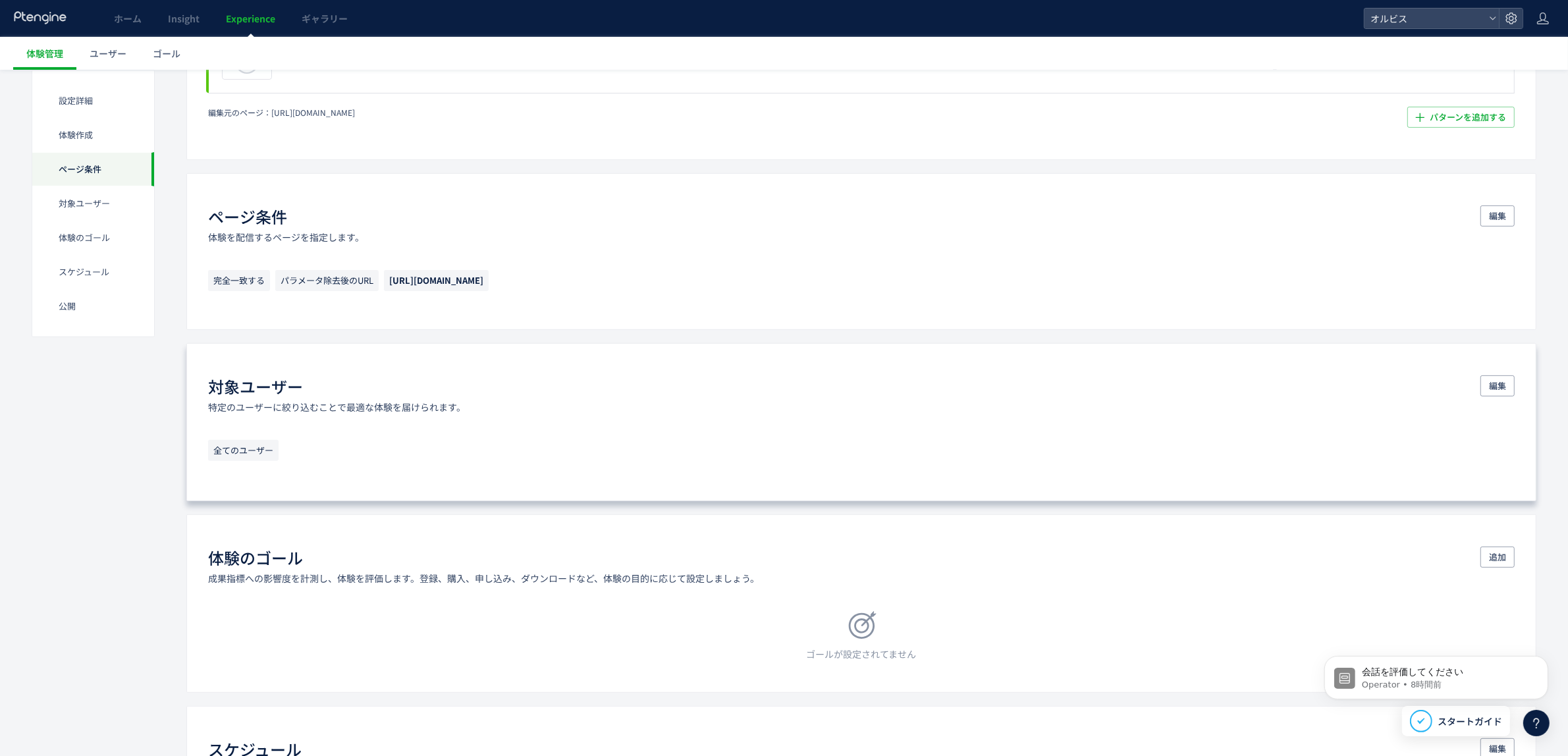
scroll to position [468, 0]
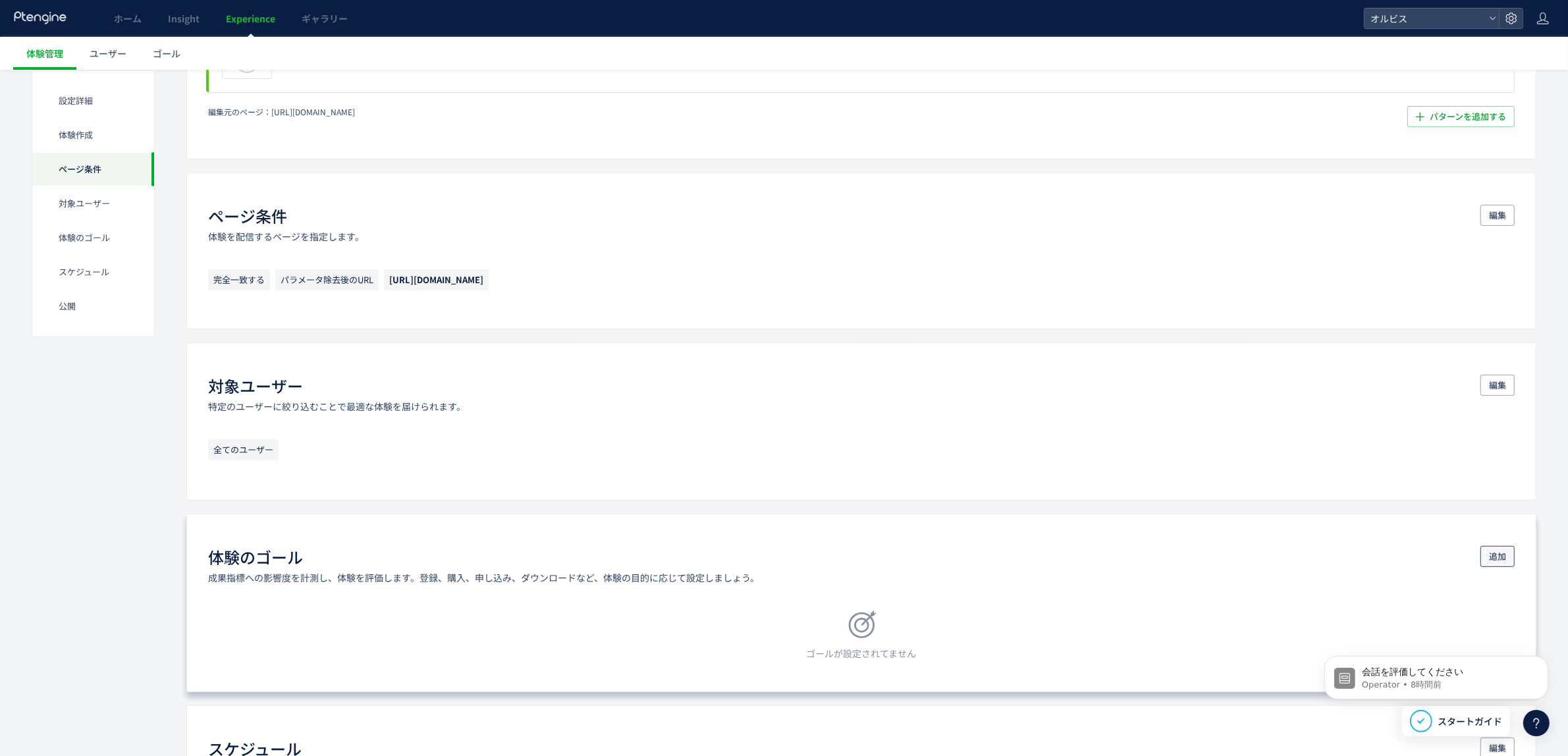
click at [1489, 560] on span "追加" at bounding box center [1497, 557] width 17 height 21
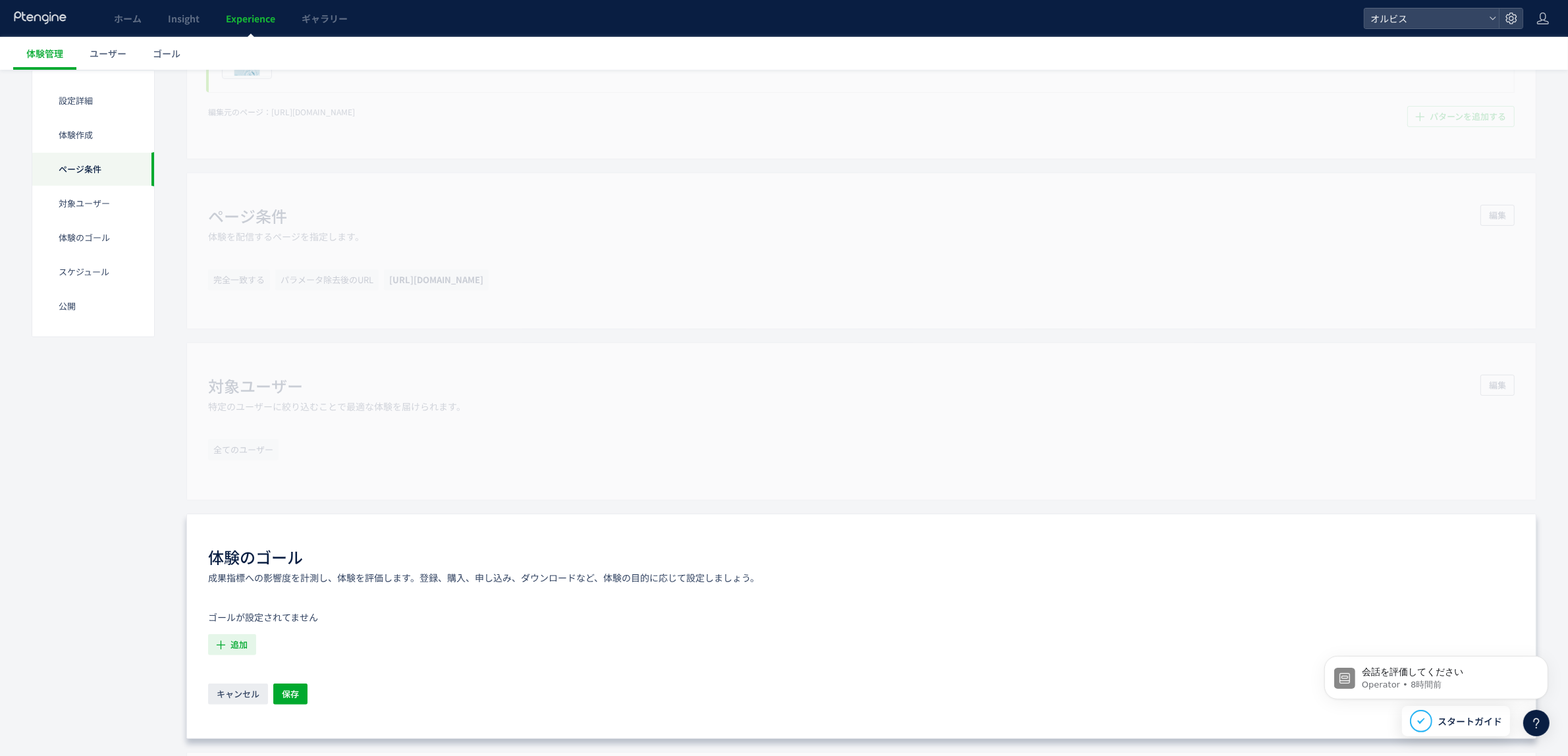
click at [245, 644] on span "追加" at bounding box center [240, 645] width 17 height 21
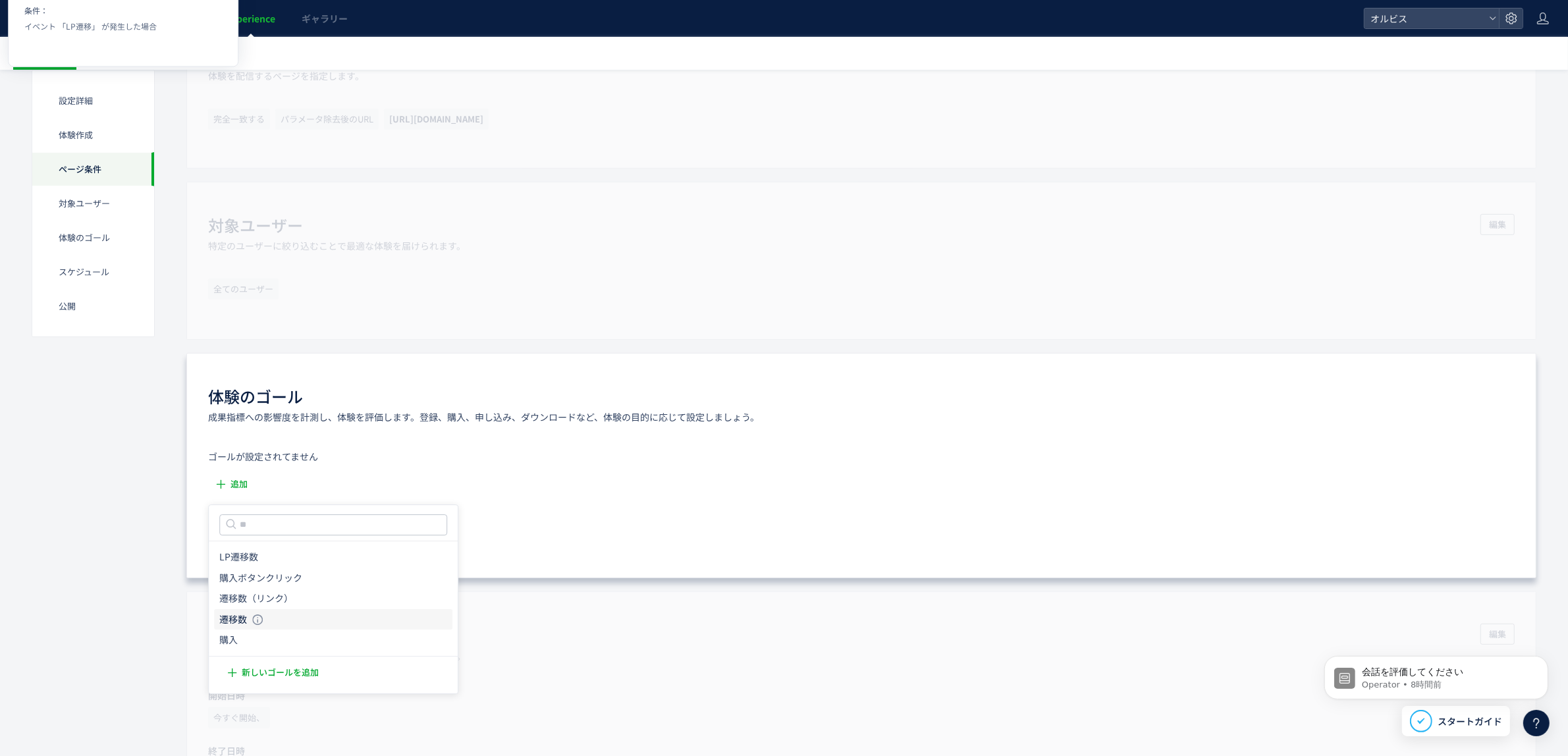
scroll to position [632, 0]
click at [246, 565] on li "購入ボタンクリック 購入ボタンクリック 条件： イベント 「CTAボタンクリック」 が発生した場合" at bounding box center [334, 574] width 239 height 21
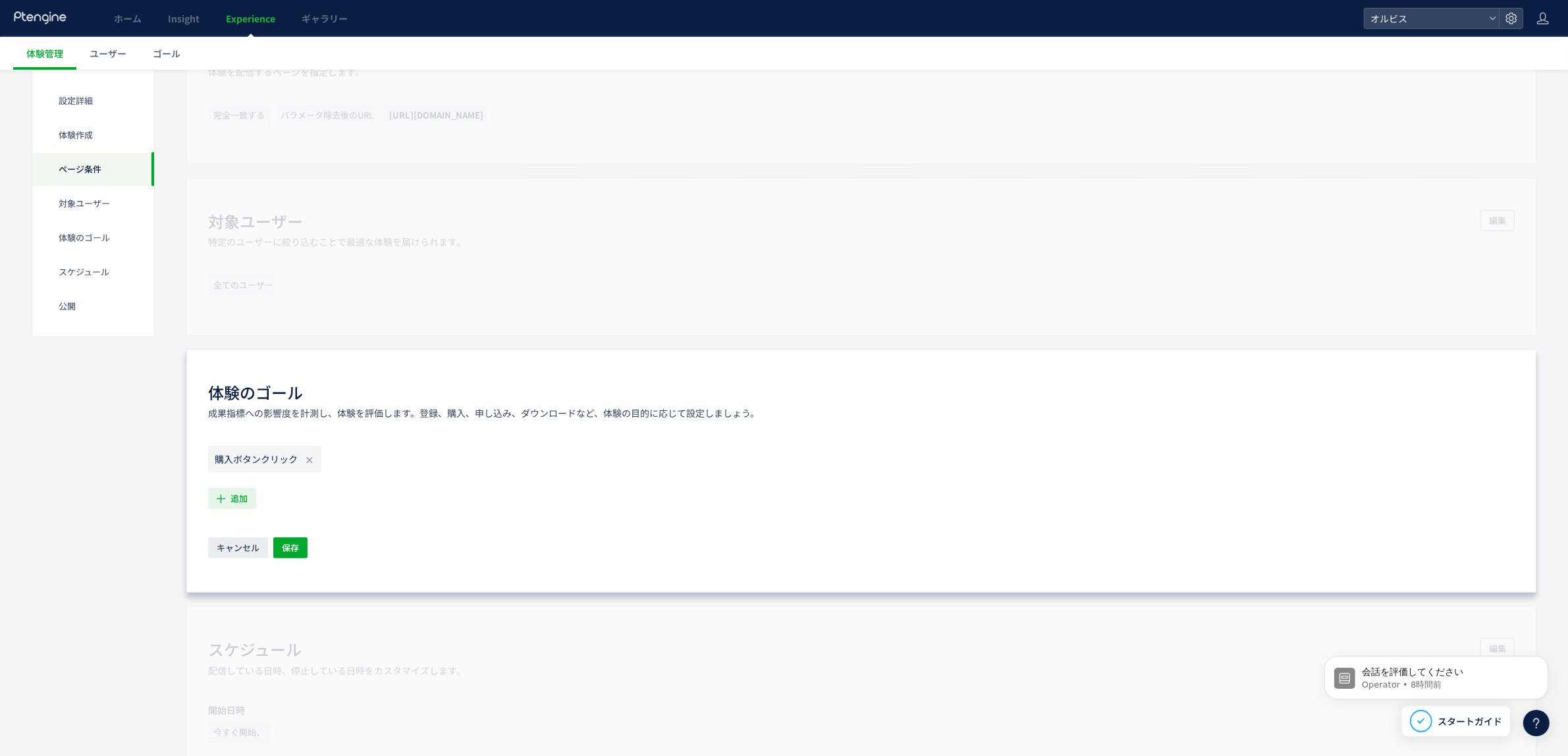
click at [239, 502] on span "追加" at bounding box center [240, 498] width 17 height 21
click at [250, 649] on icon at bounding box center [248, 654] width 10 height 10
click at [303, 554] on button "保存" at bounding box center [290, 548] width 34 height 21
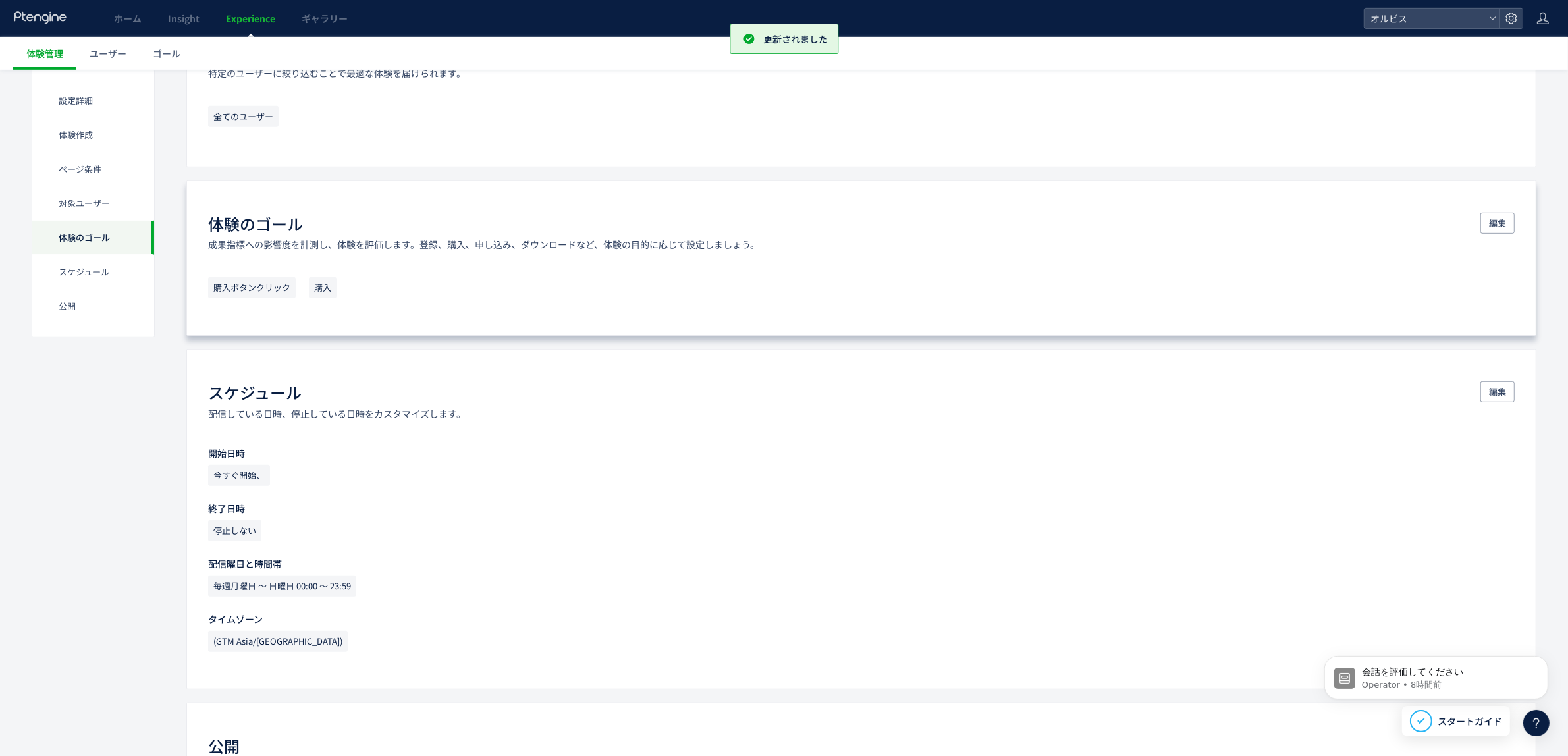
scroll to position [1004, 0]
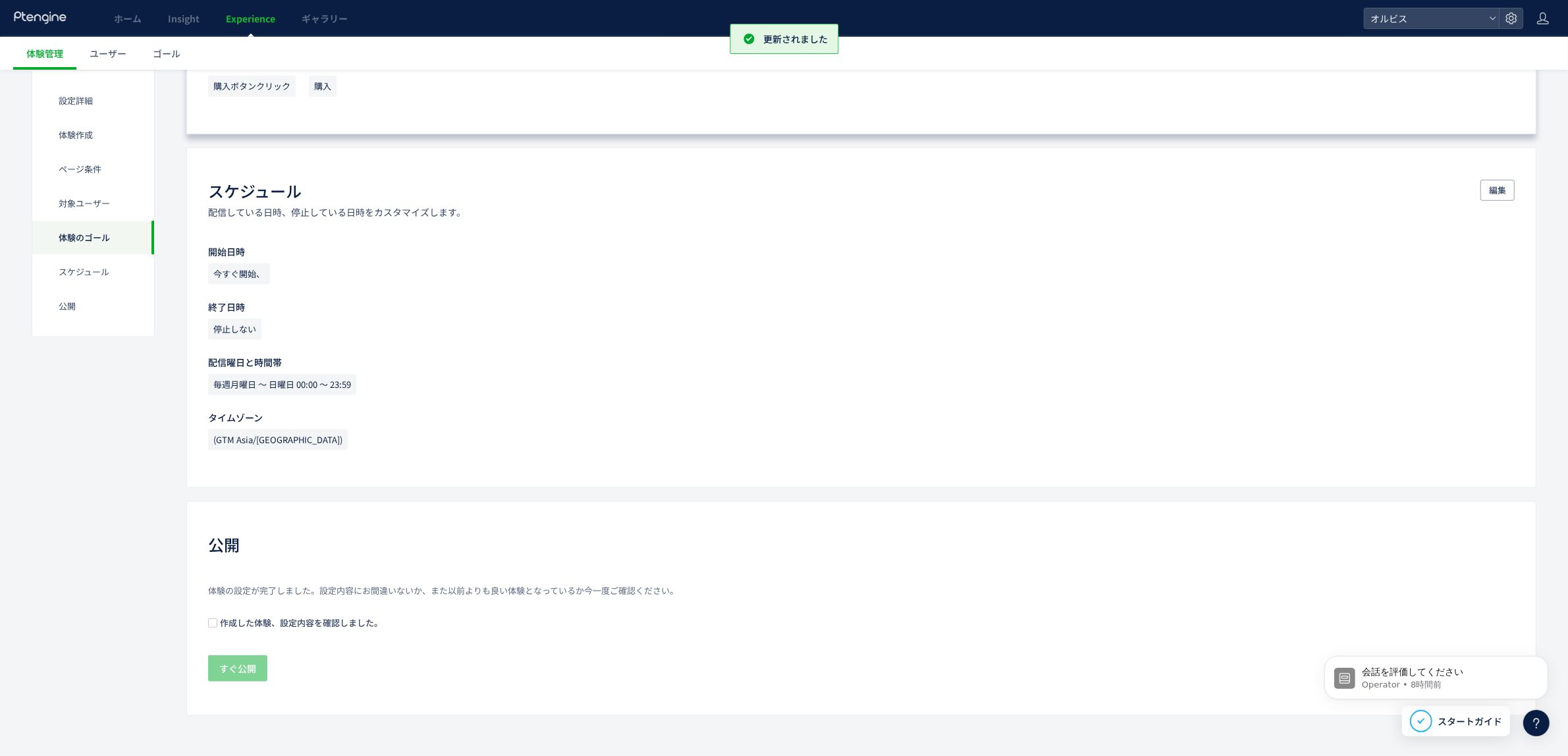
click at [218, 626] on span "作成した体験、設定内容を確認しました。" at bounding box center [300, 623] width 166 height 12
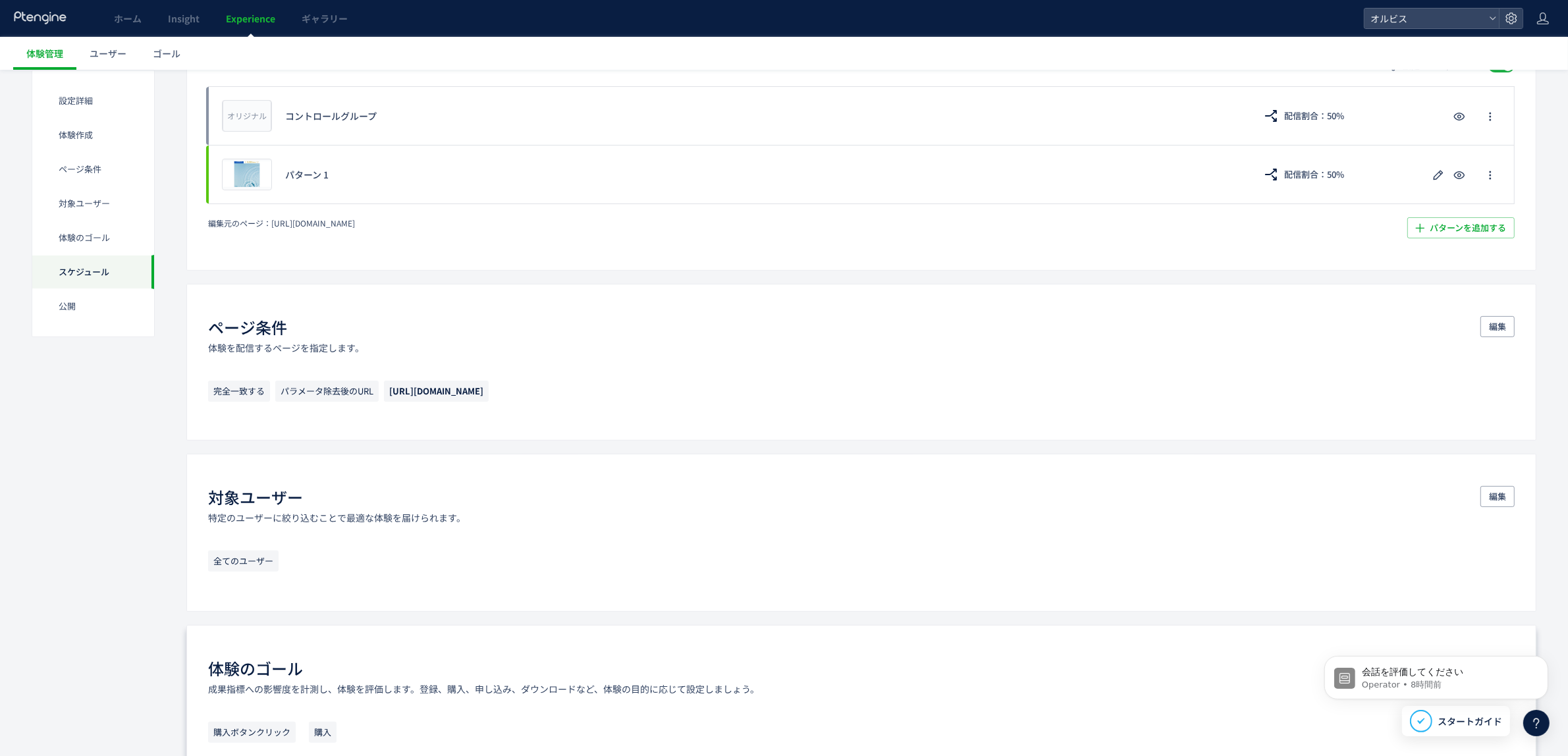
scroll to position [0, 0]
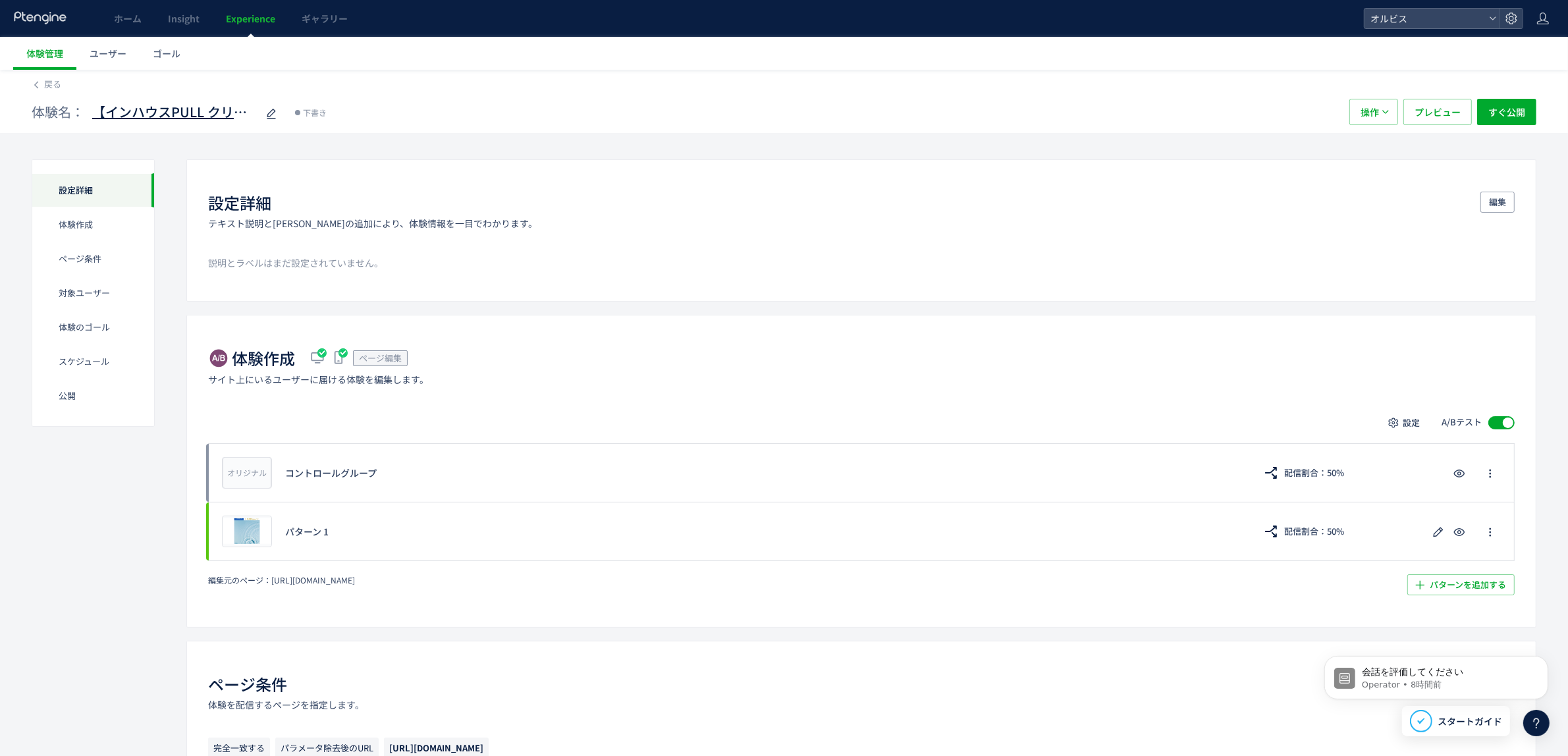
click at [130, 118] on span "【インハウスPULL クリアフル205】PUSH勝ち反映検証①　FV動画＋FV下ブロック追加＋CVブ" at bounding box center [174, 112] width 165 height 19
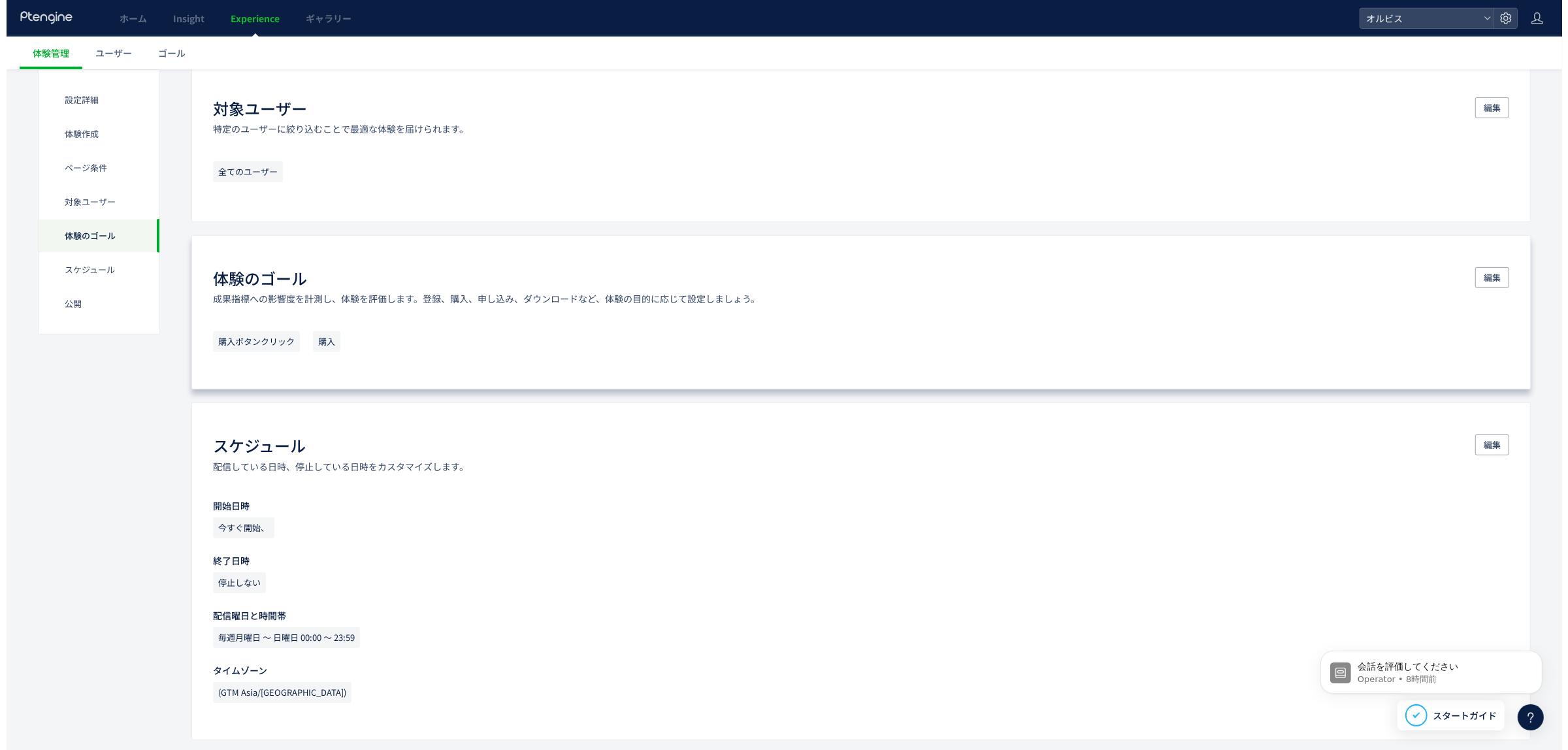
scroll to position [996, 0]
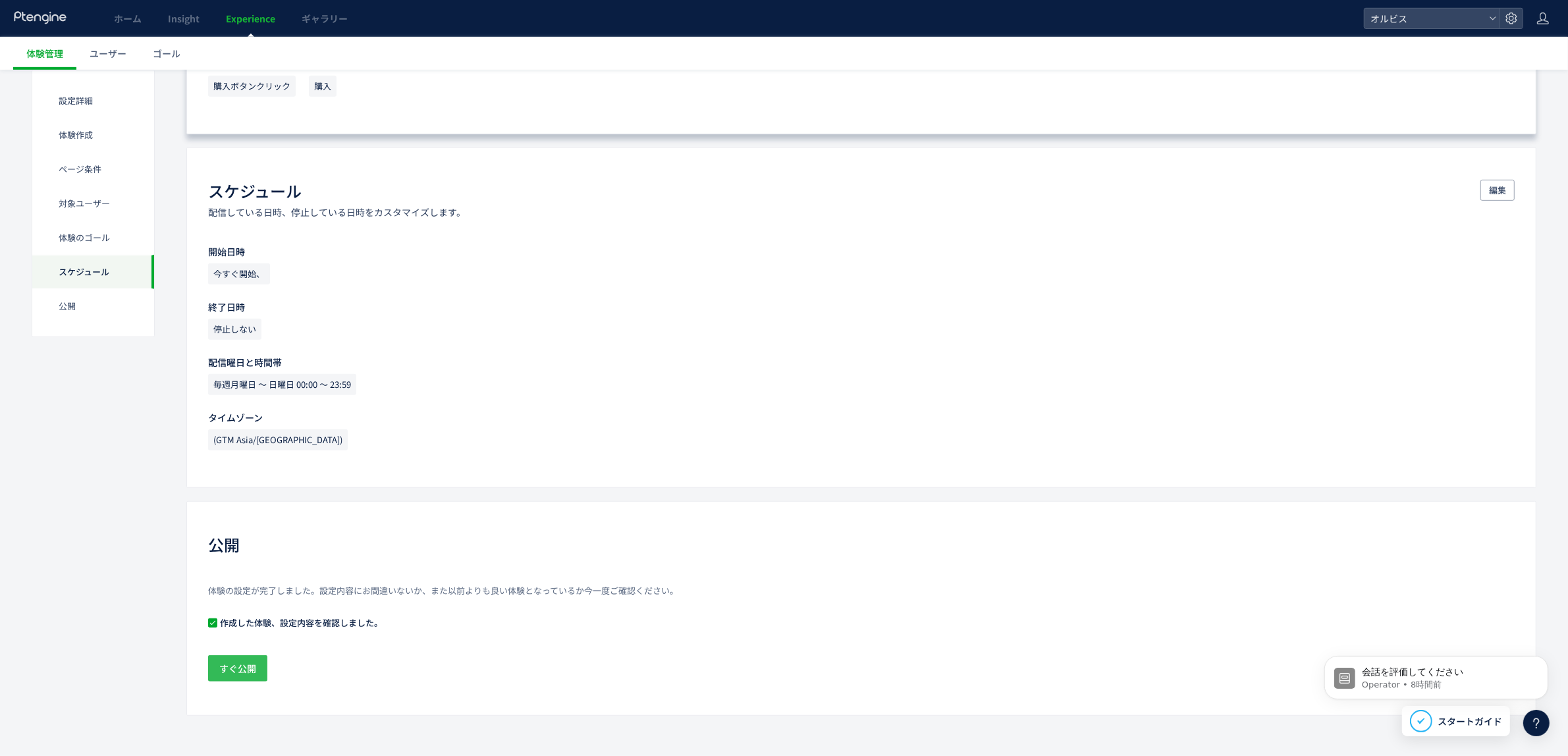
click at [258, 665] on button "すぐ公開" at bounding box center [238, 668] width 59 height 26
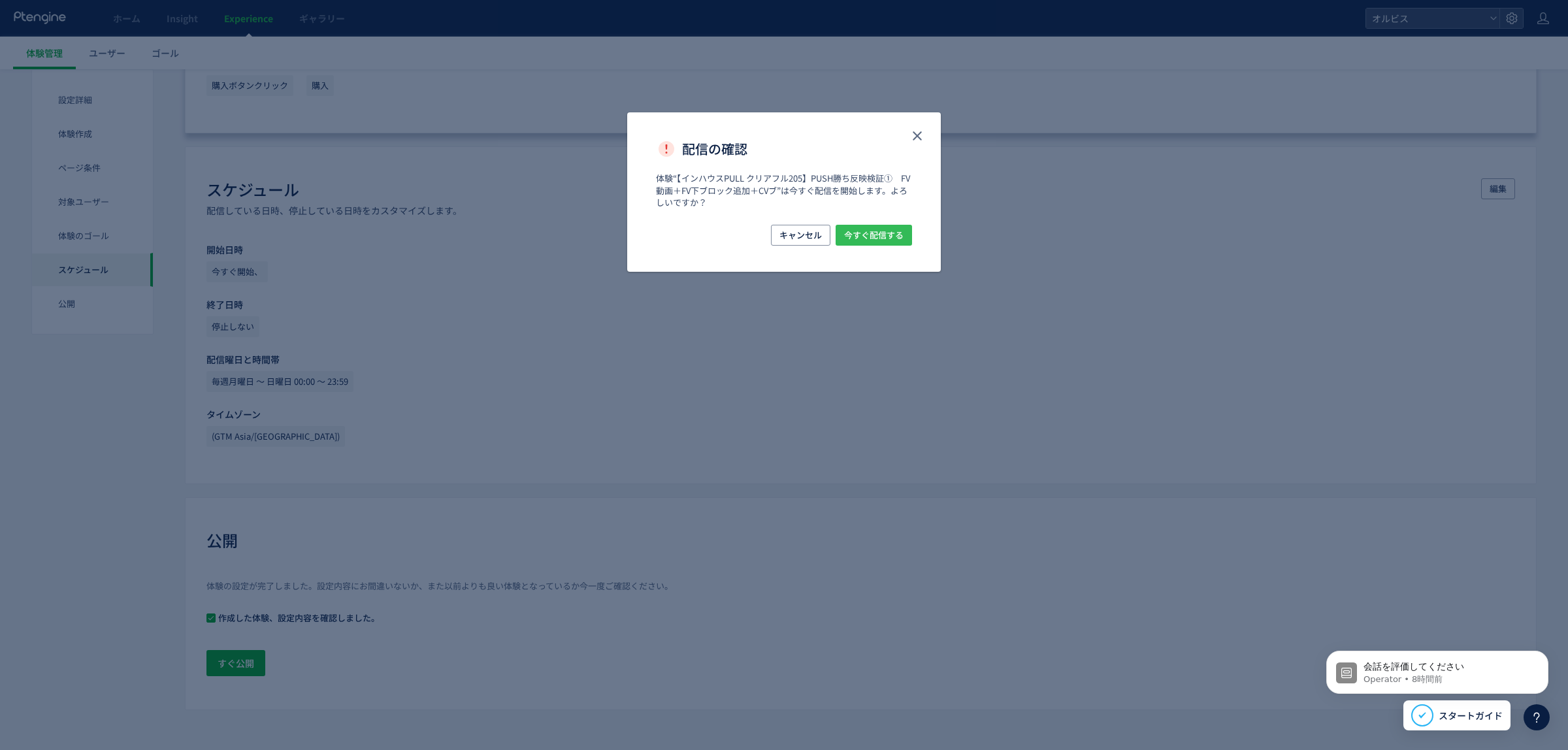
click at [890, 238] on span "今すぐ配信する" at bounding box center [874, 235] width 60 height 21
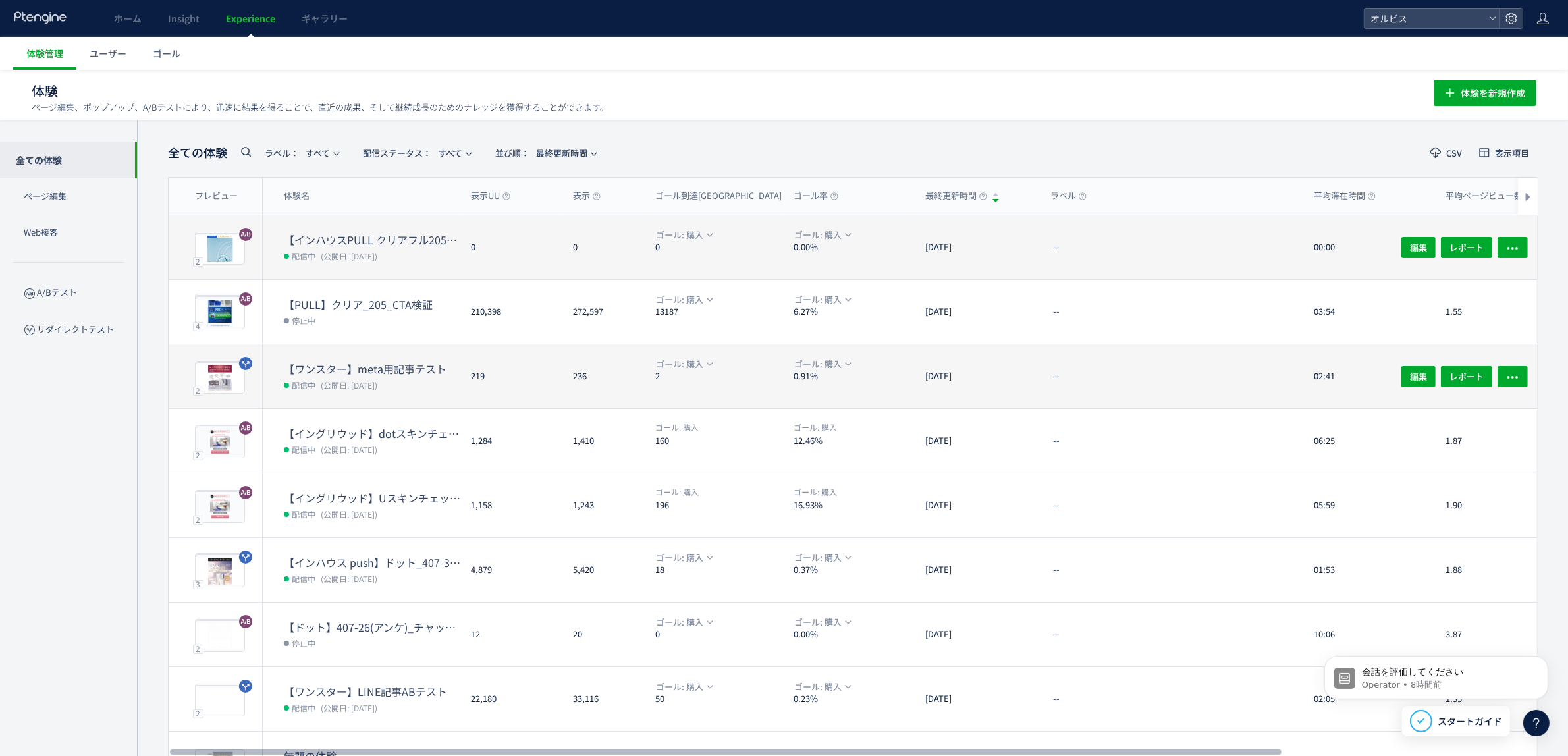
click at [369, 244] on dt "【インハウスPULL クリアフル205】PUSH勝ち反映検証①　FV動画＋FV下ブロック追加＋CVブ" at bounding box center [372, 240] width 177 height 15
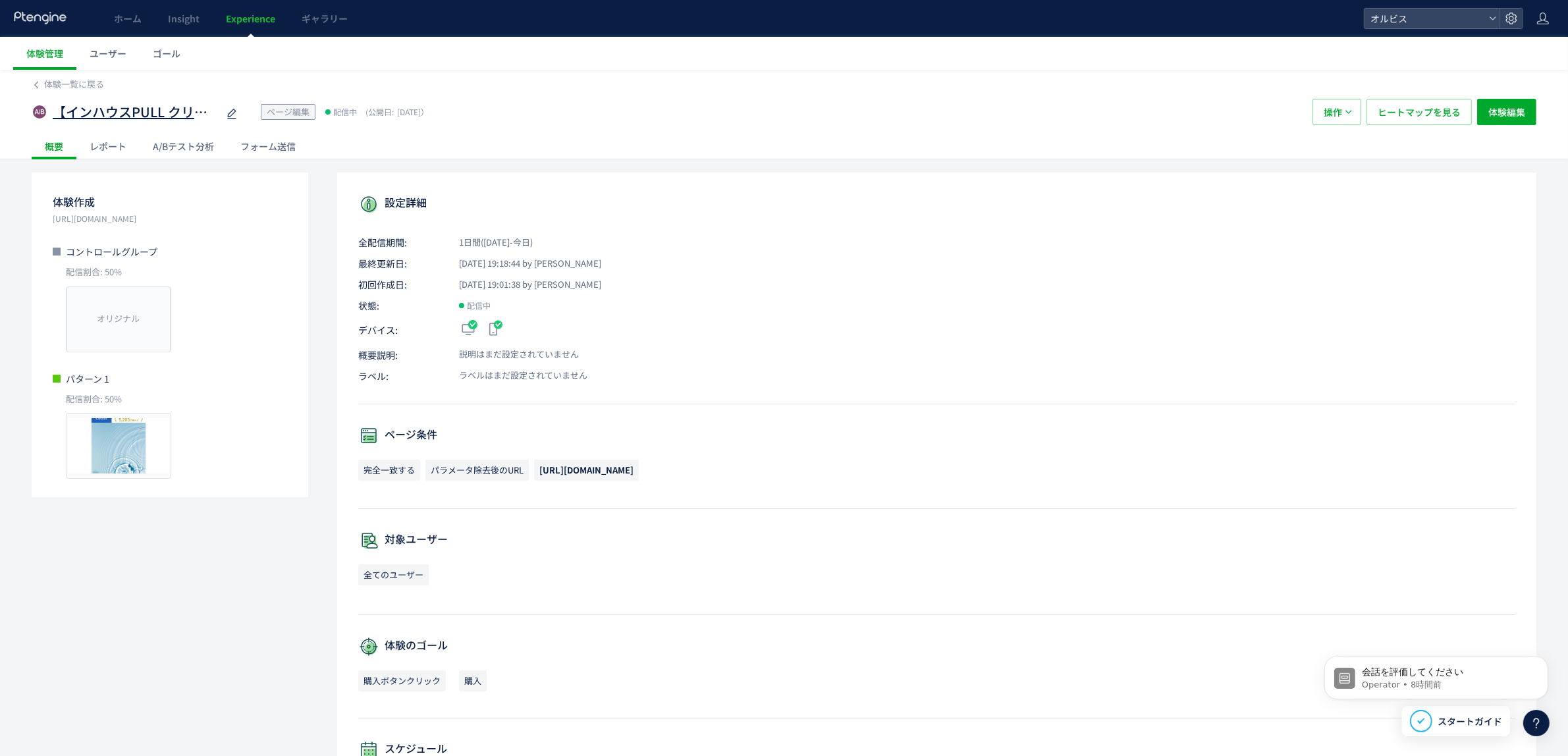
click at [196, 109] on span "【インハウスPULL クリアフル205】PUSH勝ち反映検証①　FV動画＋FV下ブロック追加＋CVブ" at bounding box center [134, 112] width 165 height 19
type input "**********"
drag, startPoint x: 214, startPoint y: 113, endPoint x: 0, endPoint y: 107, distance: 214.1
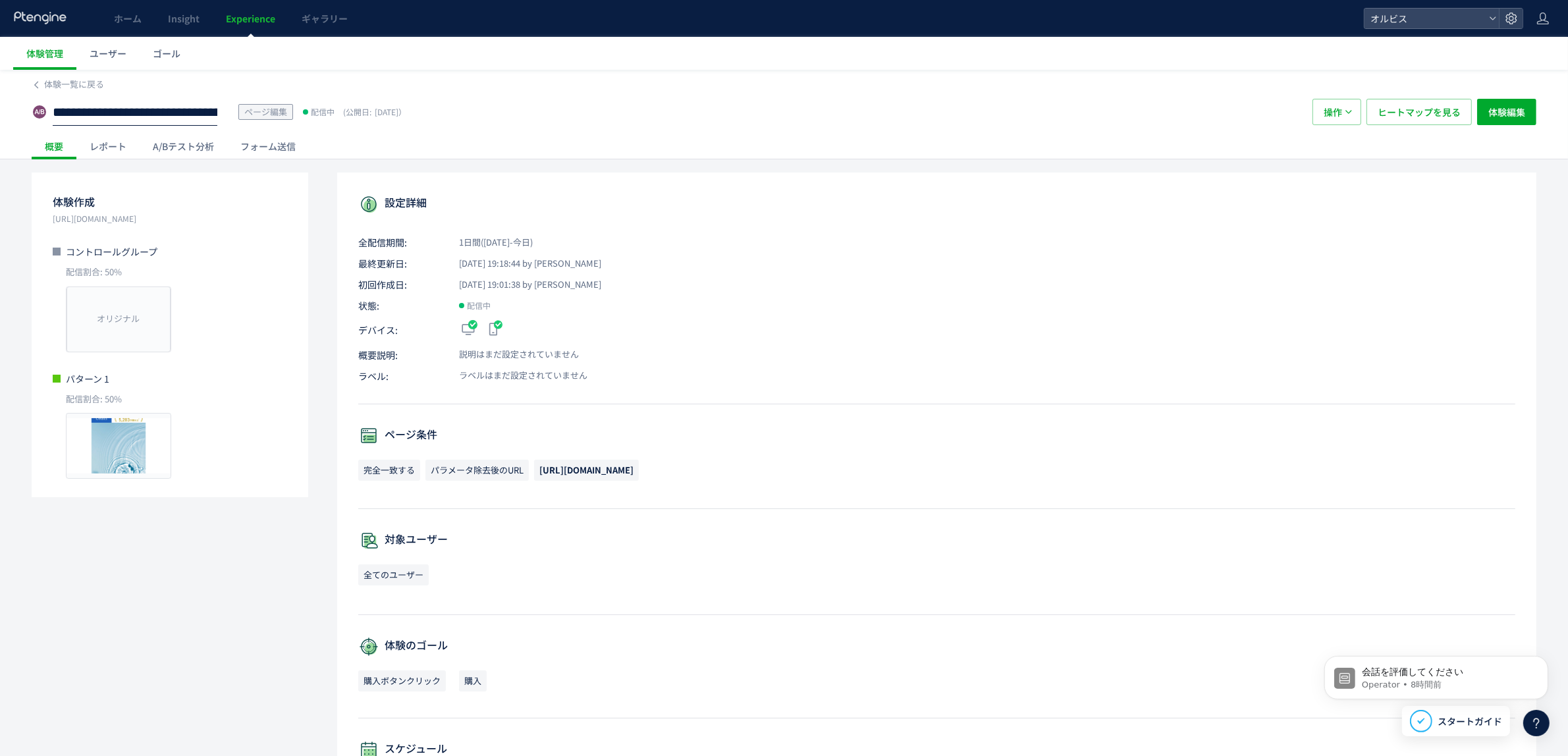
click at [0, 107] on div "**********" at bounding box center [784, 114] width 1568 height 90
drag, startPoint x: 734, startPoint y: 470, endPoint x: 679, endPoint y: 517, distance: 72.3
click at [540, 468] on p "完全一致する パラメータ除去後のURL [URL][DOMAIN_NAME]" at bounding box center [936, 474] width 1157 height 28
copy span "[URL][DOMAIN_NAME]"
click at [63, 78] on span "体験一覧に戻る" at bounding box center [74, 84] width 60 height 12
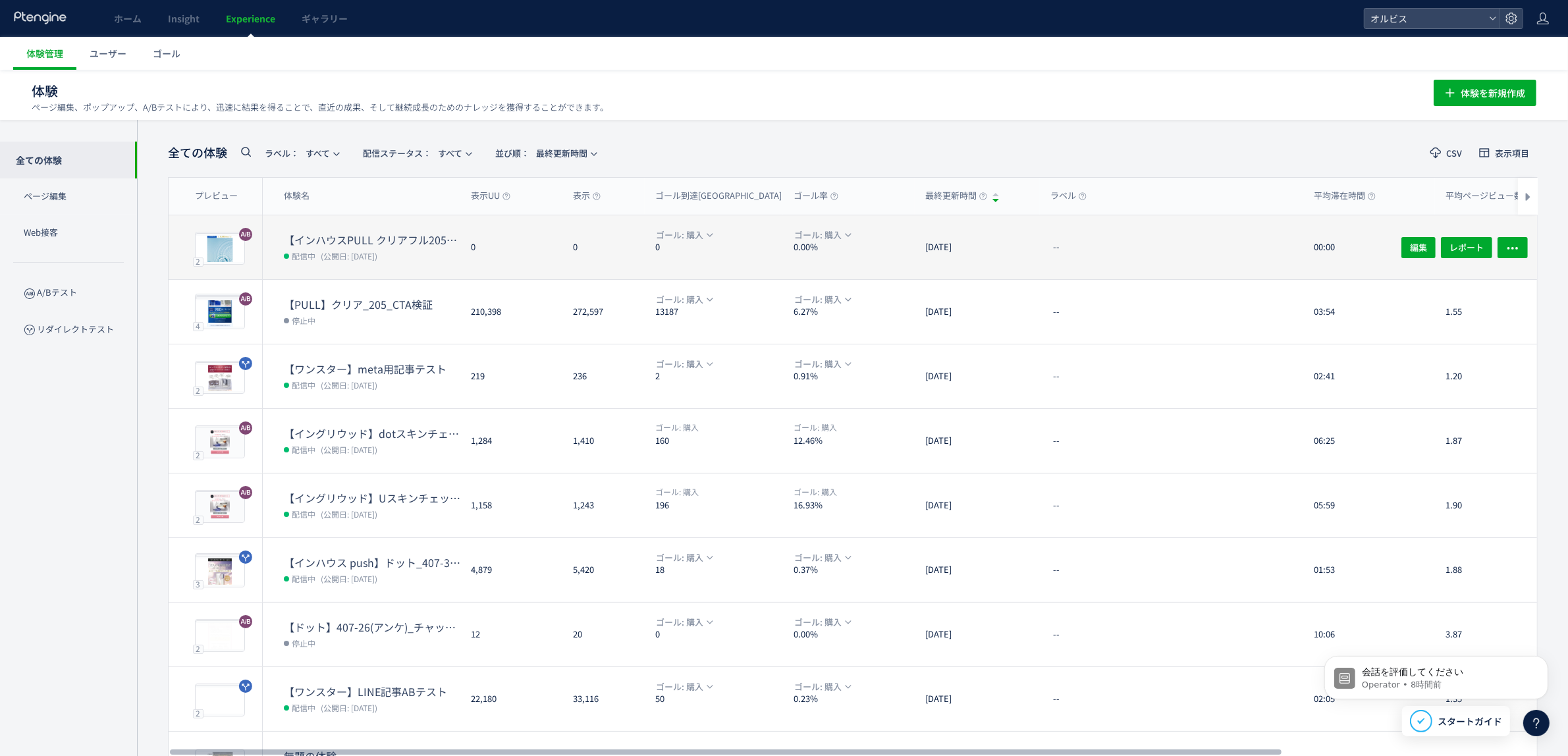
click at [405, 264] on dl "【インハウスPULL クリアフル205】PUSH勝ち反映検証①　FV動画＋FV下ブロック追加＋CV 配信中 (公開日: [DATE])" at bounding box center [372, 256] width 177 height 47
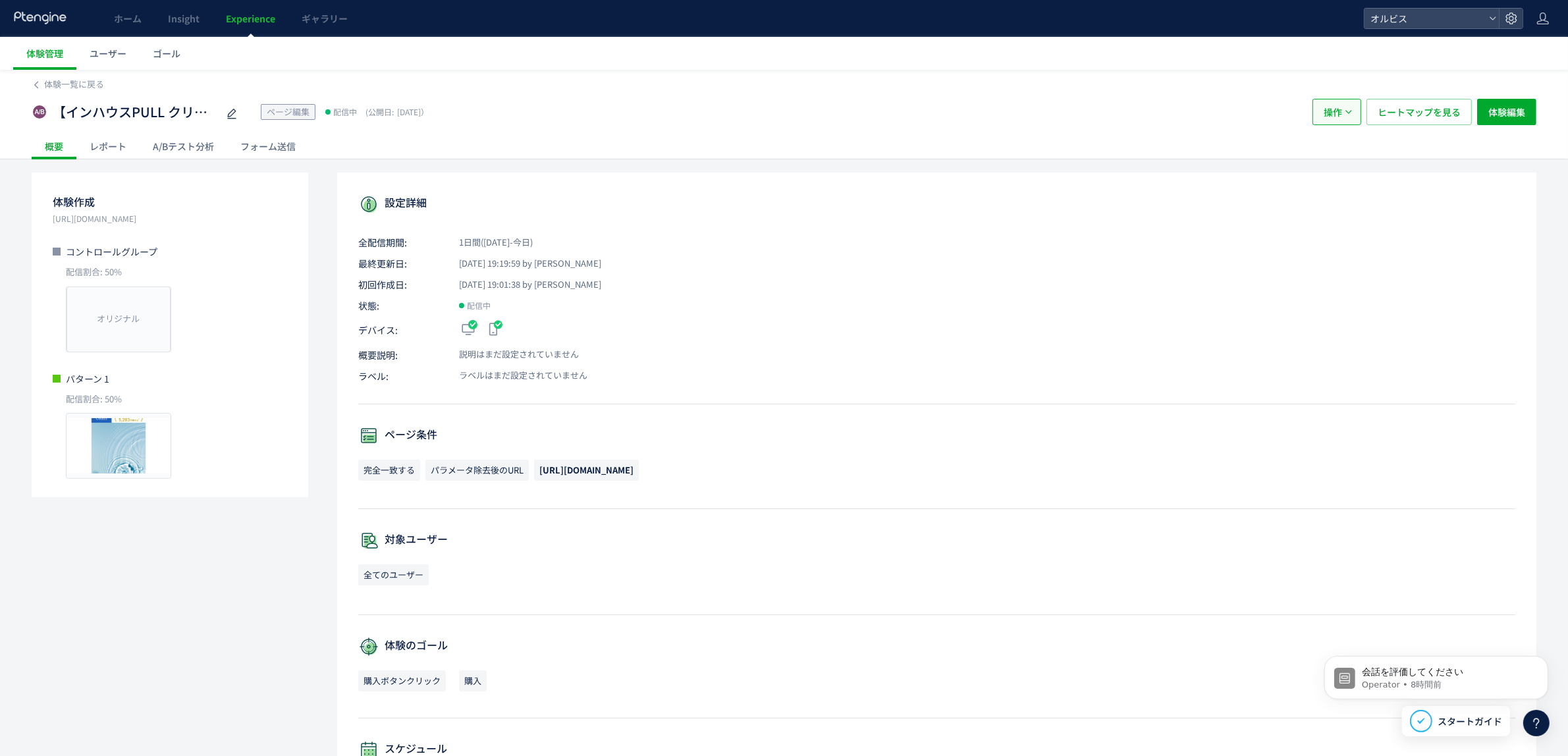
click at [1353, 107] on button "操作" at bounding box center [1337, 111] width 49 height 26
click at [1062, 152] on div "概要 レポート A/Bテスト分析 フォーム送信" at bounding box center [783, 145] width 1504 height 25
click at [1497, 112] on span "体験編集" at bounding box center [1506, 111] width 37 height 26
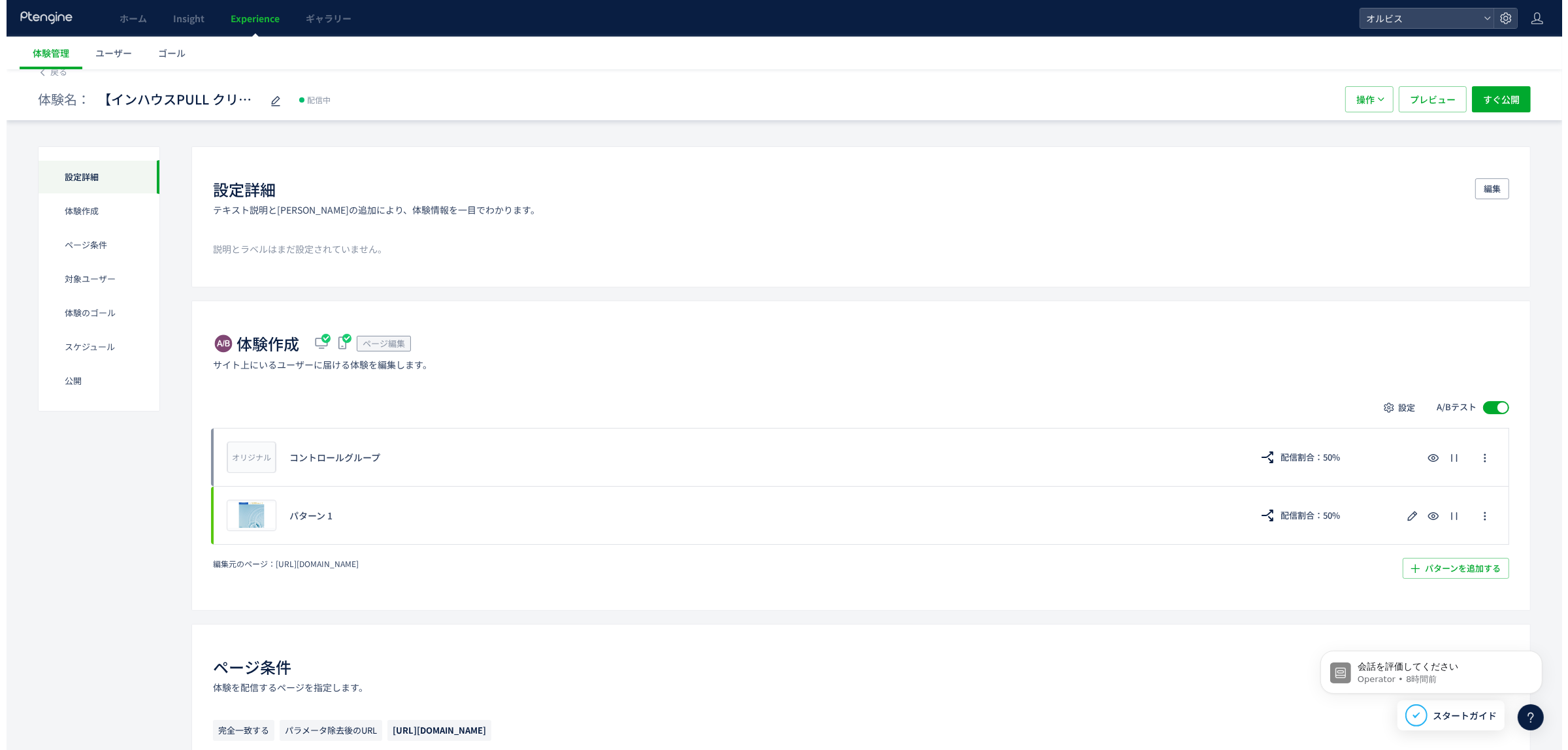
scroll to position [7, 0]
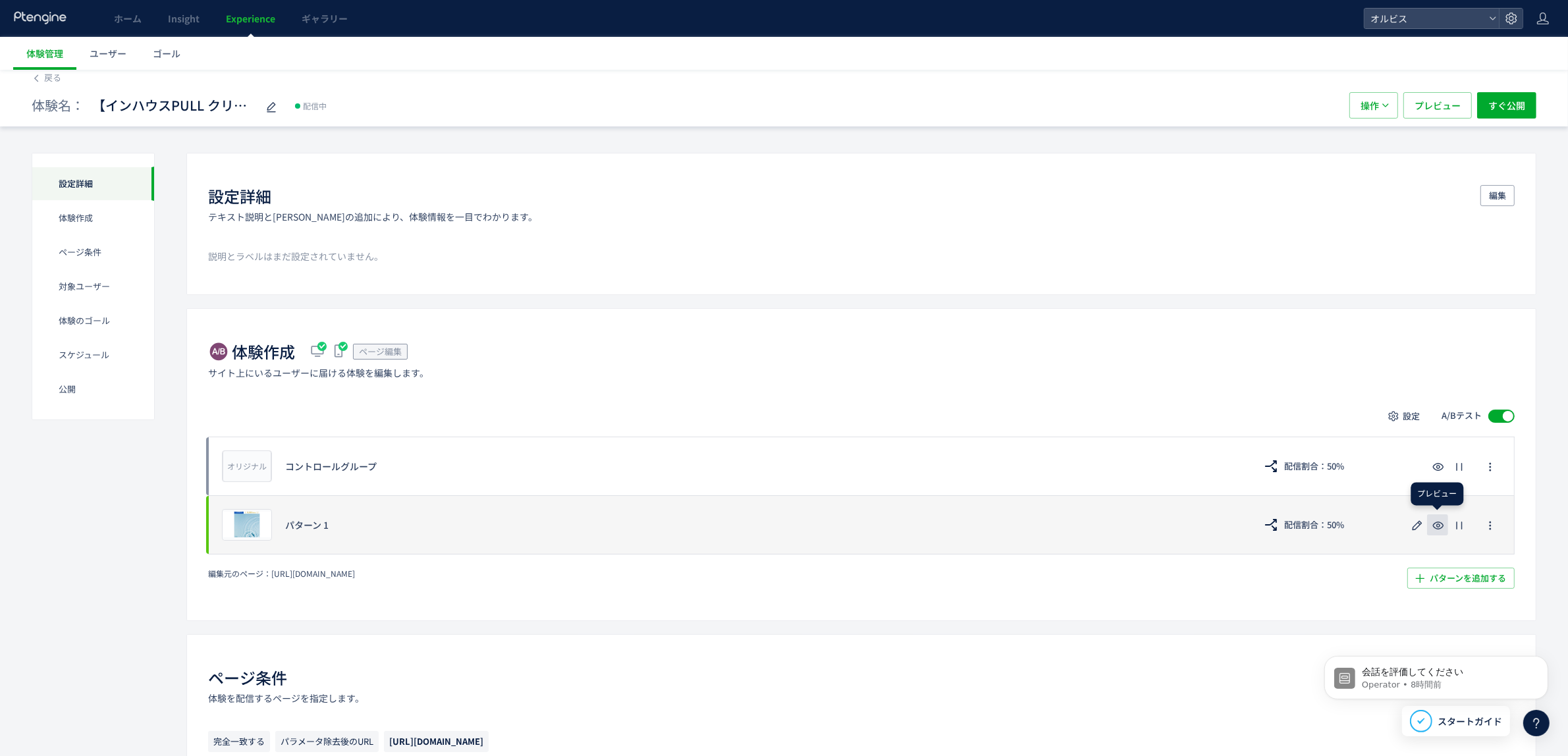
click at [1434, 533] on icon "button" at bounding box center [1438, 525] width 16 height 16
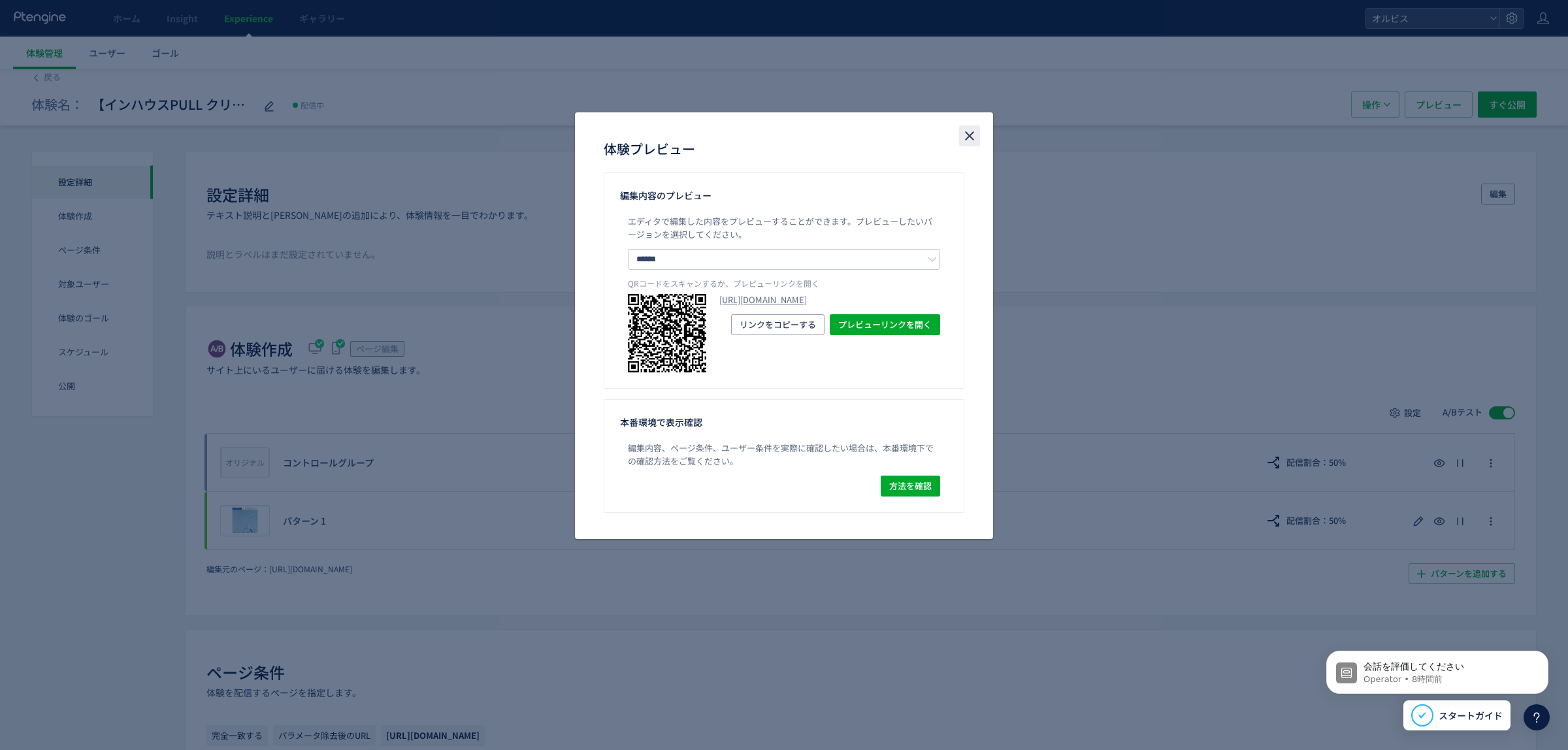
click at [971, 135] on use "close" at bounding box center [970, 136] width 10 height 10
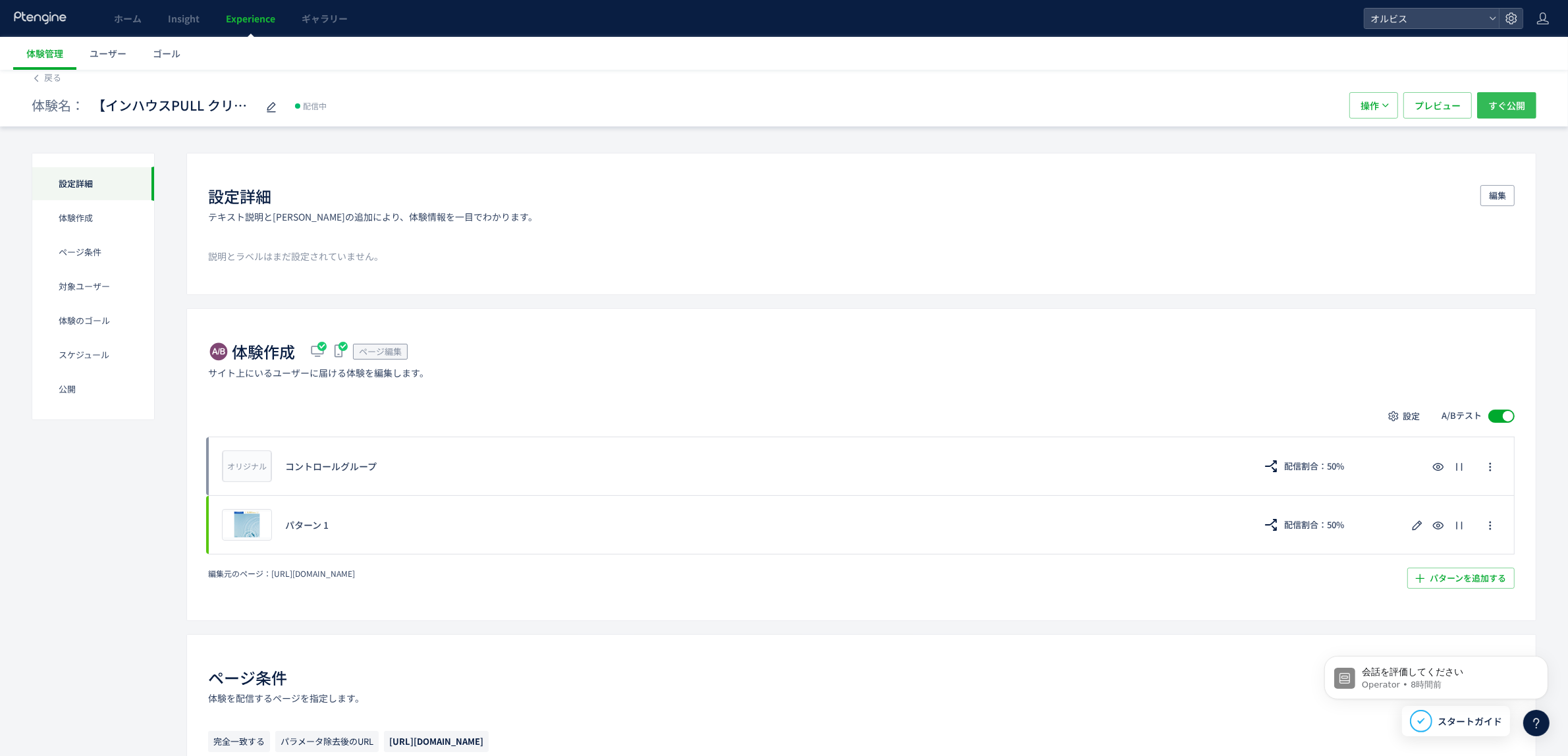
click at [1519, 112] on span "すぐ公開" at bounding box center [1506, 105] width 37 height 26
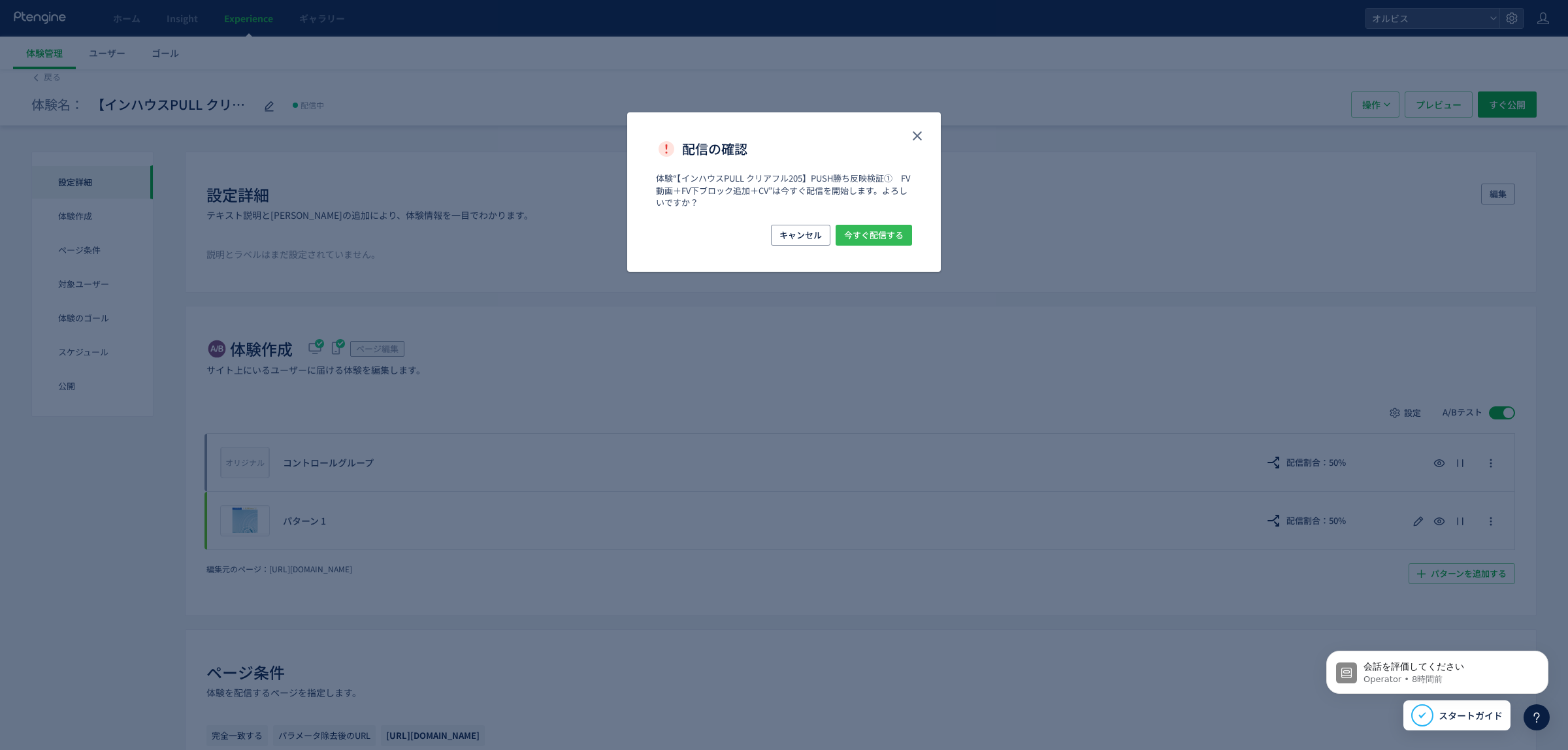
click at [876, 232] on span "今すぐ配信する" at bounding box center [874, 235] width 60 height 21
